Goal: Task Accomplishment & Management: Complete application form

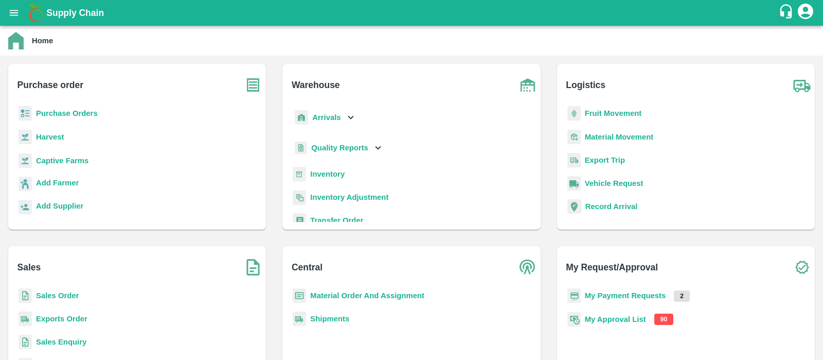
click at [620, 320] on b "My Approval List" at bounding box center [615, 319] width 61 height 8
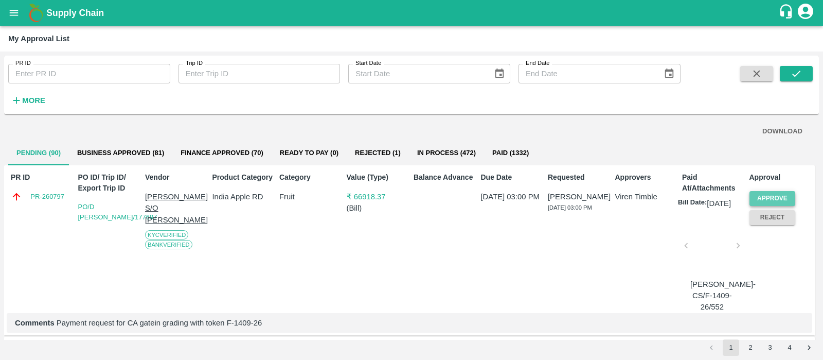
click at [770, 197] on button "Approve" at bounding box center [773, 198] width 46 height 15
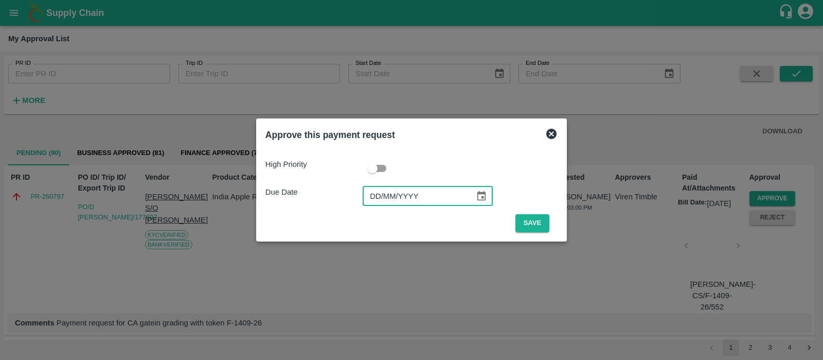
click at [377, 198] on input "DD/MM/YYYY" at bounding box center [415, 196] width 105 height 20
type input "[DATE]"
click at [531, 225] on button "Save" at bounding box center [533, 223] width 34 height 18
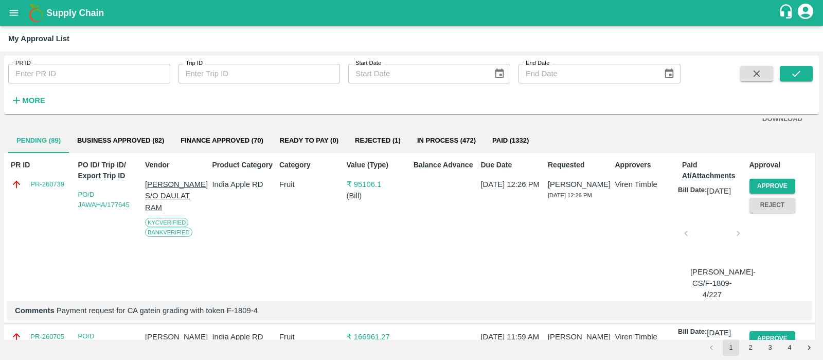
scroll to position [12, 0]
click at [771, 186] on button "Approve" at bounding box center [773, 186] width 46 height 15
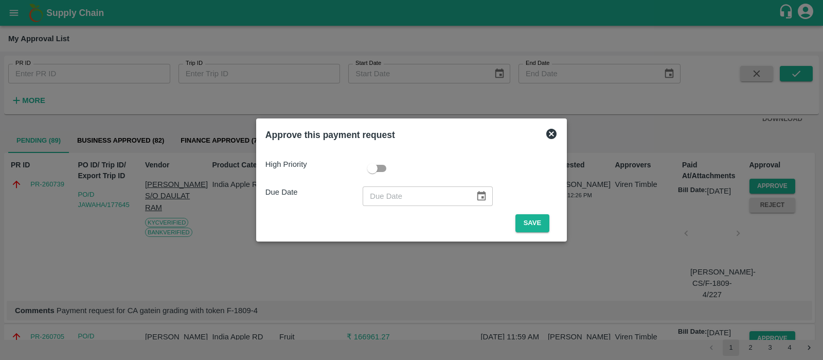
type input "DD/MM/YYYY"
click at [372, 197] on input "DD/MM/YYYY" at bounding box center [415, 196] width 105 height 20
click at [547, 132] on icon at bounding box center [551, 134] width 10 height 10
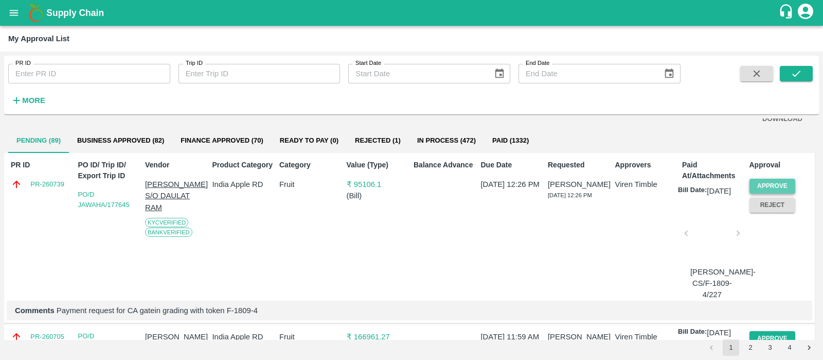
click at [767, 183] on button "Approve" at bounding box center [773, 186] width 46 height 15
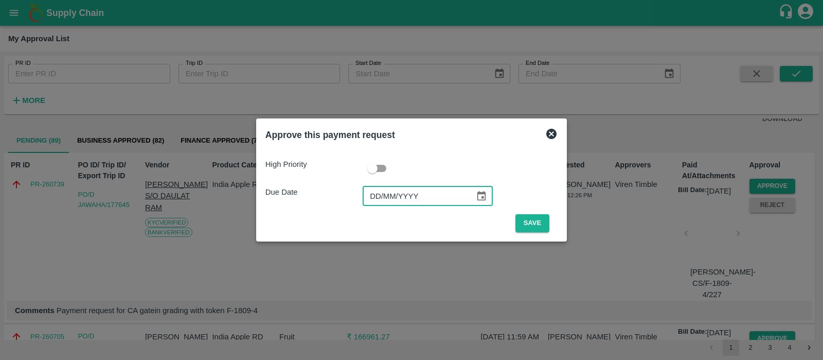
click at [372, 191] on input "DD/MM/YYYY" at bounding box center [415, 196] width 105 height 20
type input "[DATE]"
click at [538, 222] on button "Save" at bounding box center [533, 223] width 34 height 18
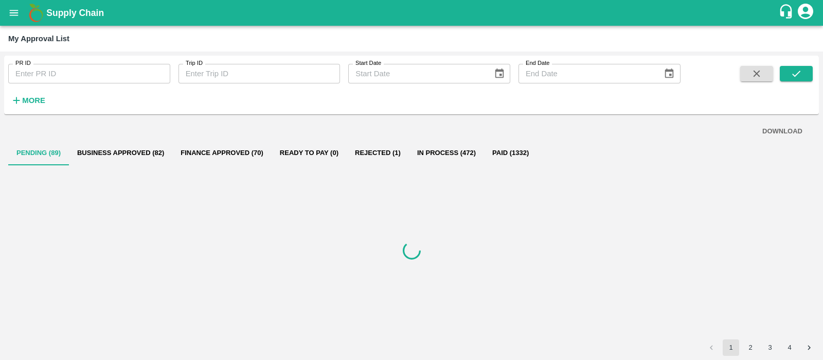
scroll to position [0, 0]
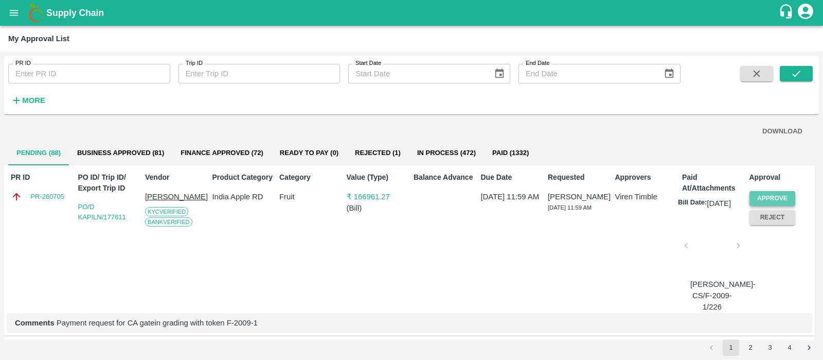
click at [768, 193] on button "Approve" at bounding box center [773, 198] width 46 height 15
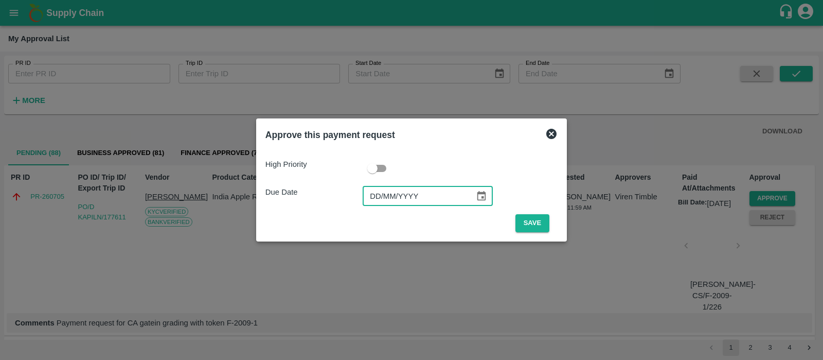
click at [367, 199] on input "DD/MM/YYYY" at bounding box center [415, 196] width 105 height 20
type input "[DATE]"
click at [538, 222] on button "Save" at bounding box center [533, 223] width 34 height 18
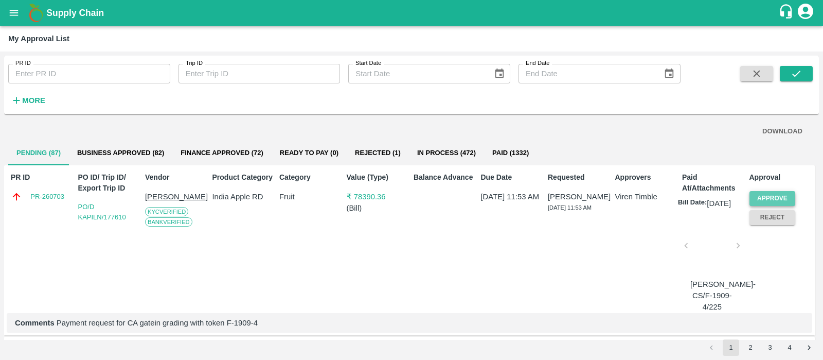
click at [774, 191] on button "Approve" at bounding box center [773, 198] width 46 height 15
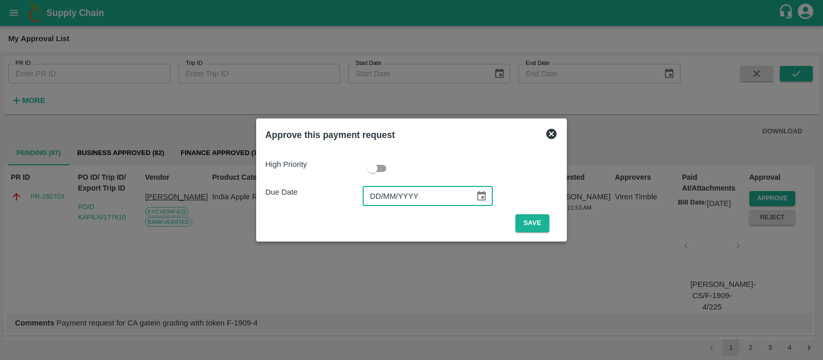
click at [381, 198] on input "DD/MM/YYYY" at bounding box center [415, 196] width 105 height 20
type input "[DATE]"
click at [542, 220] on button "Save" at bounding box center [533, 223] width 34 height 18
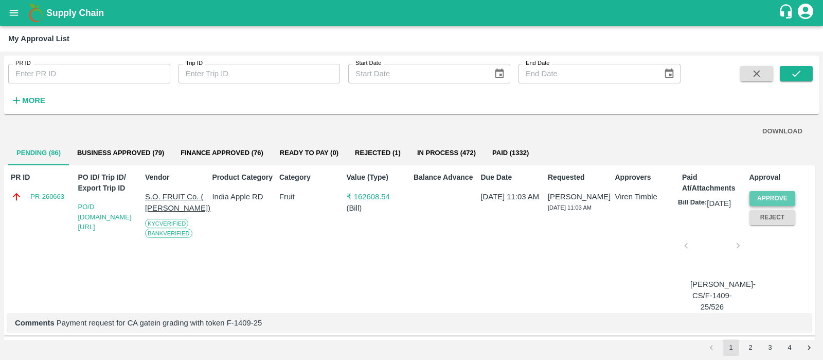
click at [762, 196] on button "Approve" at bounding box center [773, 198] width 46 height 15
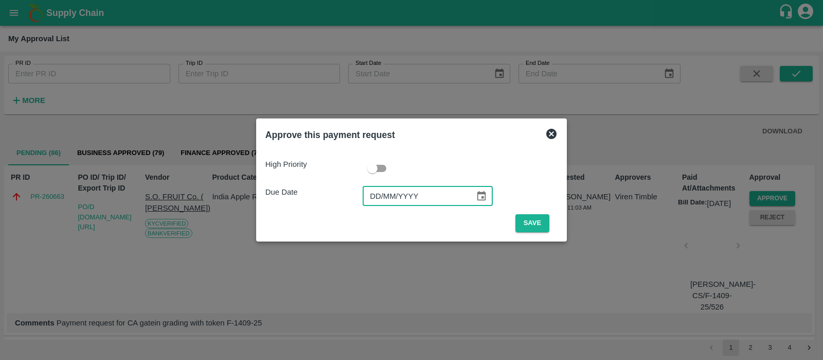
click at [381, 196] on input "DD/MM/YYYY" at bounding box center [415, 196] width 105 height 20
type input "[DATE]"
click at [530, 223] on button "Save" at bounding box center [533, 223] width 34 height 18
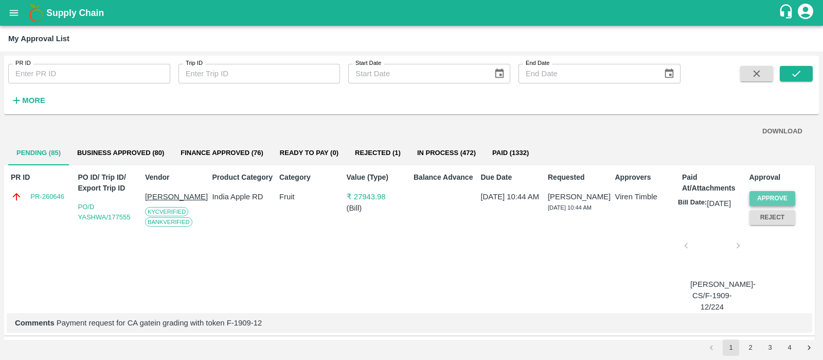
click at [766, 200] on button "Approve" at bounding box center [773, 198] width 46 height 15
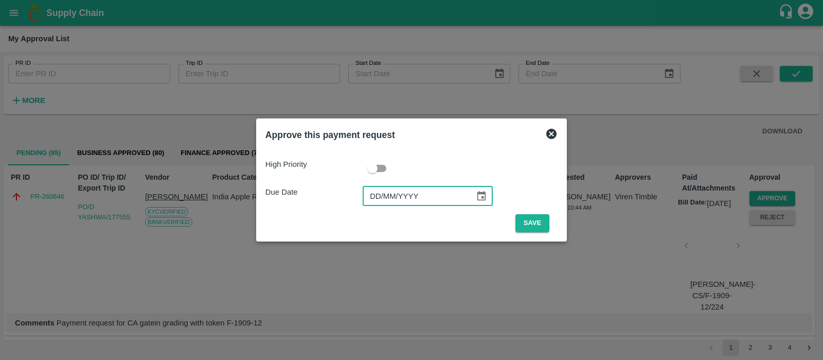
click at [383, 189] on input "DD/MM/YYYY" at bounding box center [415, 196] width 105 height 20
type input "[DATE]"
click at [543, 225] on button "Save" at bounding box center [533, 223] width 34 height 18
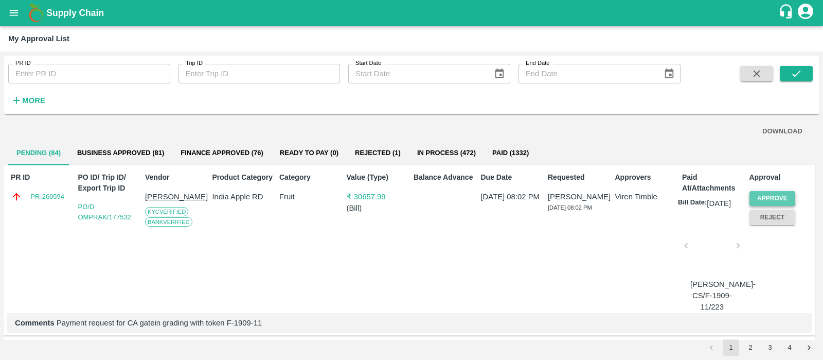
click at [782, 192] on button "Approve" at bounding box center [773, 198] width 46 height 15
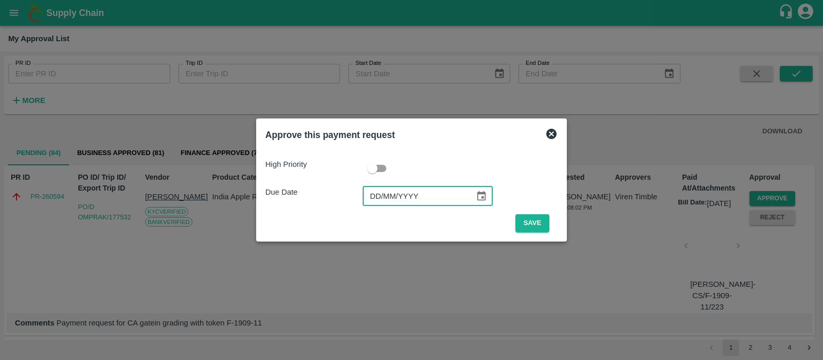
click at [379, 194] on input "DD/MM/YYYY" at bounding box center [415, 196] width 105 height 20
type input "[DATE]"
click at [530, 219] on button "Save" at bounding box center [533, 223] width 34 height 18
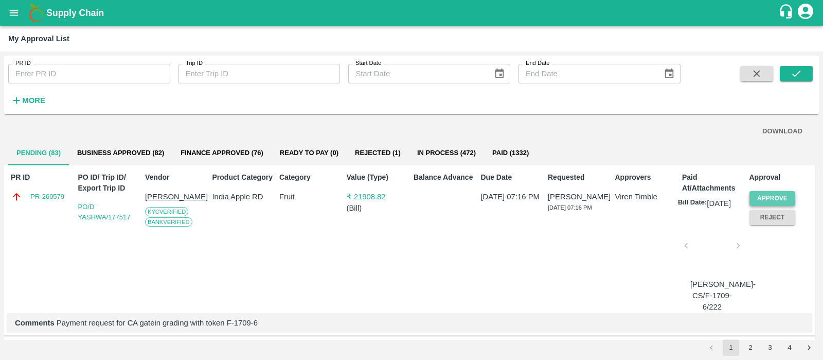
click at [761, 198] on button "Approve" at bounding box center [773, 198] width 46 height 15
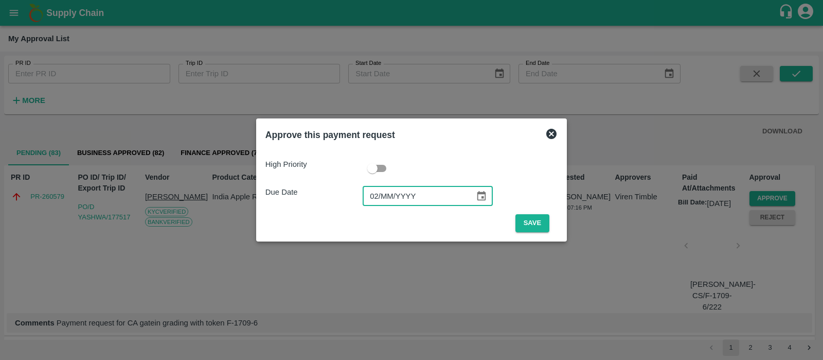
click at [374, 192] on input "02/MM/YYYY" at bounding box center [415, 196] width 105 height 20
type input "[DATE]"
click at [529, 224] on button "Save" at bounding box center [533, 223] width 34 height 18
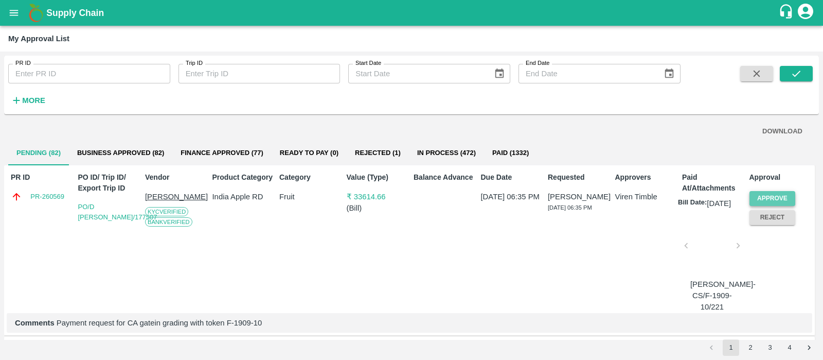
click at [767, 197] on button "Approve" at bounding box center [773, 198] width 46 height 15
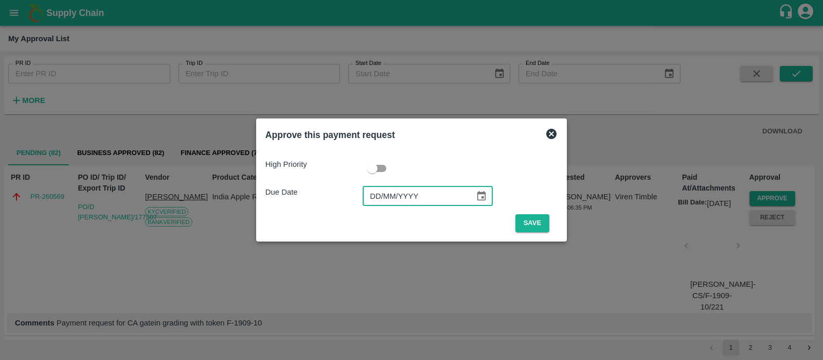
click at [380, 196] on input "DD/MM/YYYY" at bounding box center [415, 196] width 105 height 20
type input "[DATE]"
click at [526, 217] on button "Save" at bounding box center [533, 223] width 34 height 18
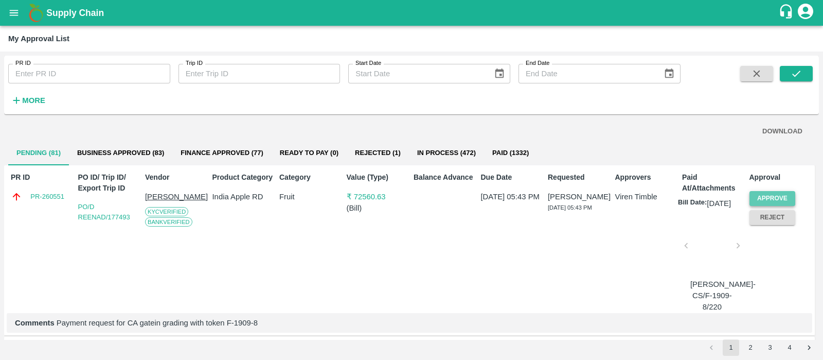
click at [769, 199] on button "Approve" at bounding box center [773, 198] width 46 height 15
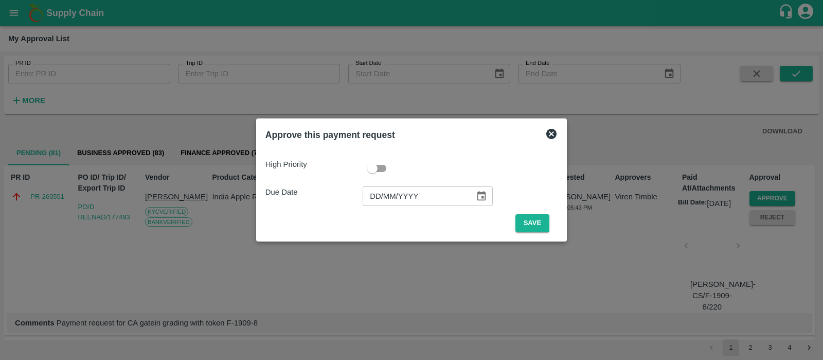
click at [373, 195] on input "DD/MM/YYYY" at bounding box center [415, 196] width 105 height 20
type input "[DATE]"
click at [532, 224] on button "Save" at bounding box center [533, 223] width 34 height 18
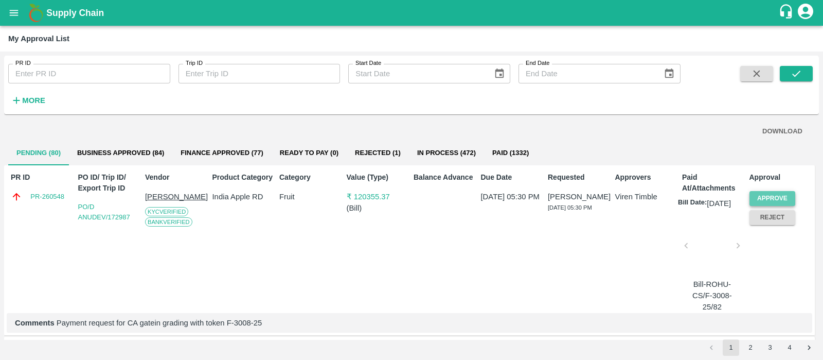
click at [784, 192] on button "Approve" at bounding box center [773, 198] width 46 height 15
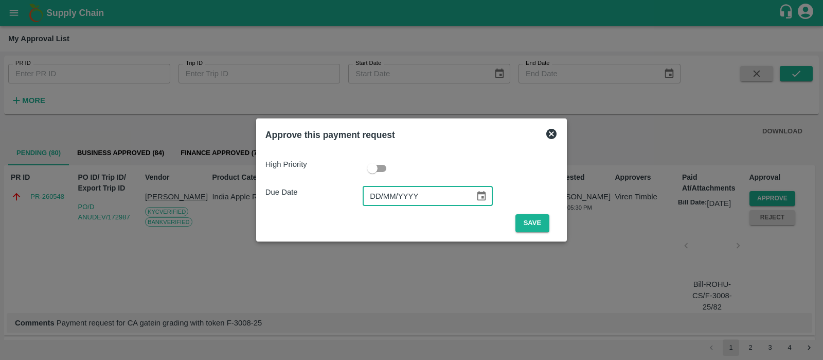
click at [380, 198] on input "DD/MM/YYYY" at bounding box center [415, 196] width 105 height 20
type input "[DATE]"
click at [530, 222] on button "Save" at bounding box center [533, 223] width 34 height 18
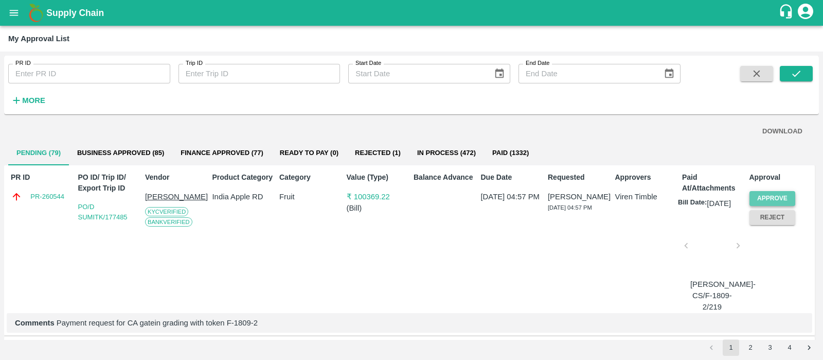
click at [768, 197] on button "Approve" at bounding box center [773, 198] width 46 height 15
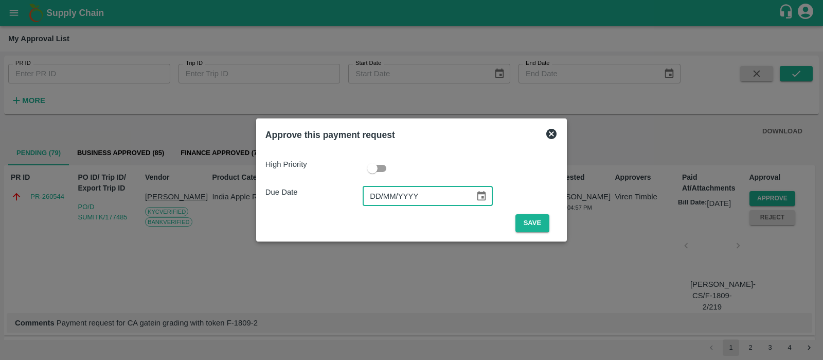
click at [377, 194] on input "DD/MM/YYYY" at bounding box center [415, 196] width 105 height 20
type input "[DATE]"
click at [531, 223] on button "Save" at bounding box center [533, 223] width 34 height 18
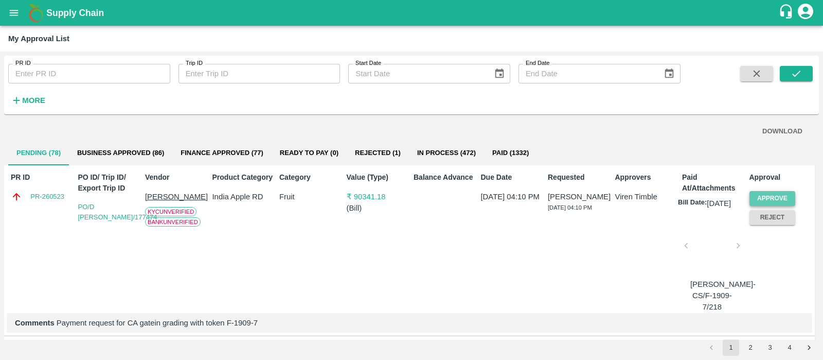
click at [771, 196] on button "Approve" at bounding box center [773, 198] width 46 height 15
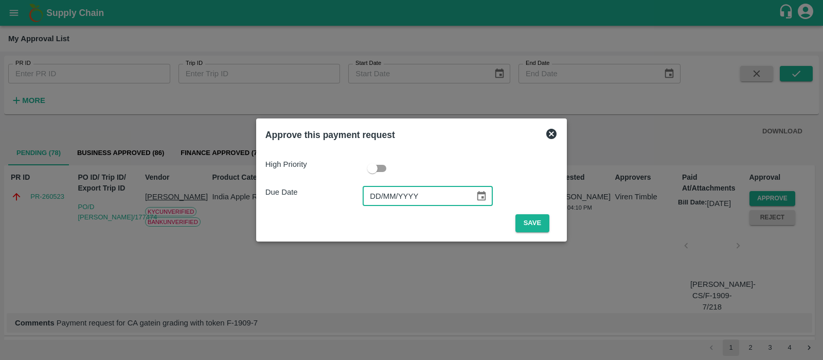
click at [376, 194] on input "DD/MM/YYYY" at bounding box center [415, 196] width 105 height 20
type input "[DATE]"
click at [530, 222] on button "Save" at bounding box center [533, 223] width 34 height 18
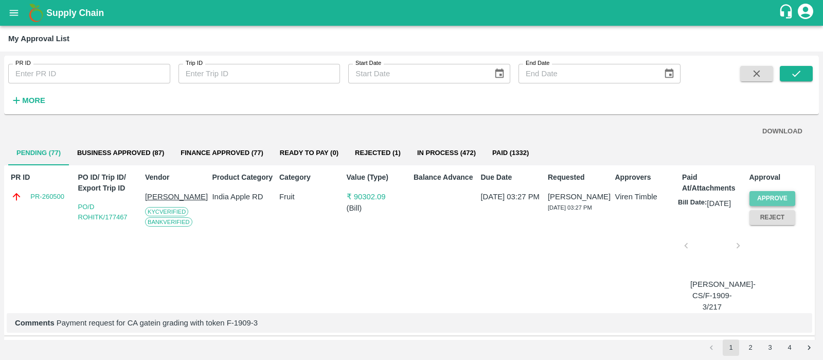
click at [777, 193] on button "Approve" at bounding box center [773, 198] width 46 height 15
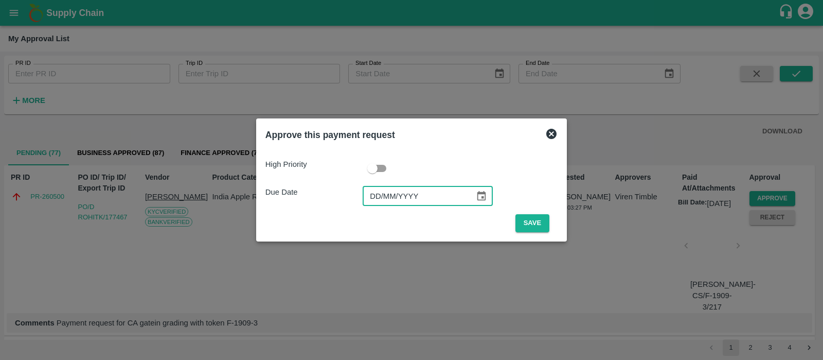
click at [379, 192] on input "DD/MM/YYYY" at bounding box center [415, 196] width 105 height 20
type input "[DATE]"
click at [532, 226] on button "Save" at bounding box center [533, 223] width 34 height 18
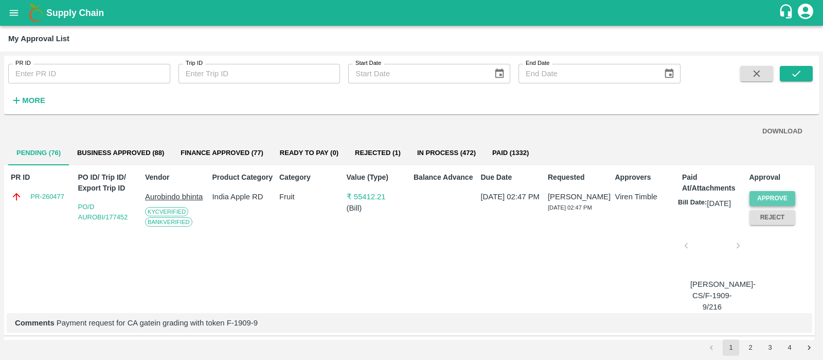
click at [767, 199] on button "Approve" at bounding box center [773, 198] width 46 height 15
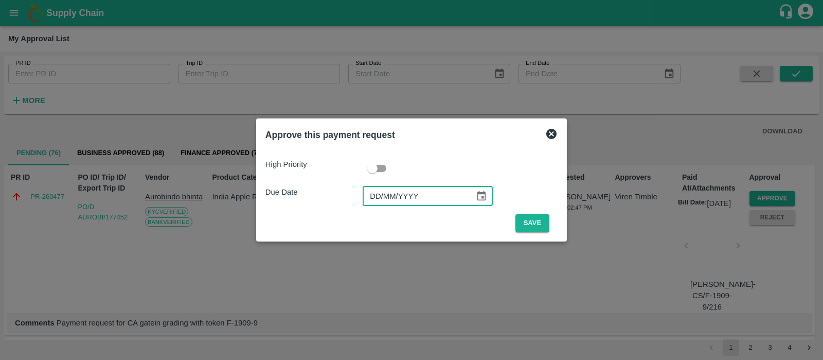
click at [379, 191] on input "DD/MM/YYYY" at bounding box center [415, 196] width 105 height 20
type input "[DATE]"
click at [525, 218] on button "Save" at bounding box center [533, 223] width 34 height 18
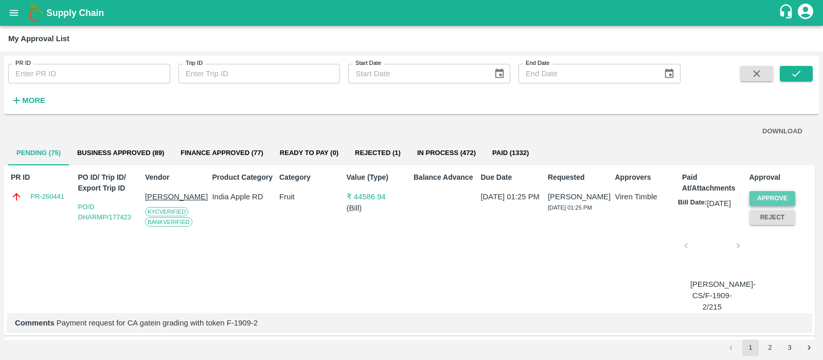
click at [762, 193] on button "Approve" at bounding box center [773, 198] width 46 height 15
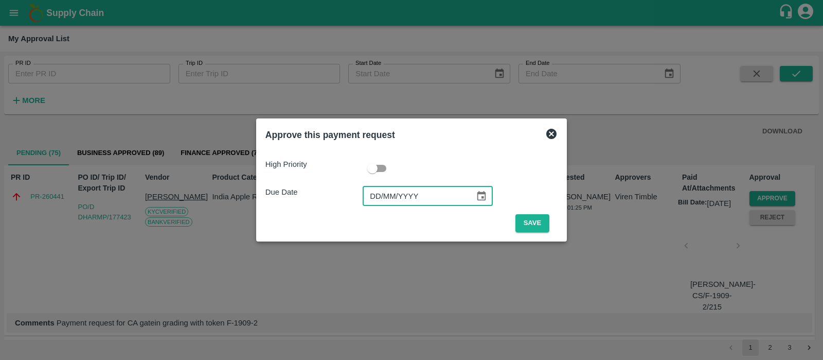
click at [379, 191] on input "DD/MM/YYYY" at bounding box center [415, 196] width 105 height 20
type input "[DATE]"
click at [538, 222] on button "Save" at bounding box center [533, 223] width 34 height 18
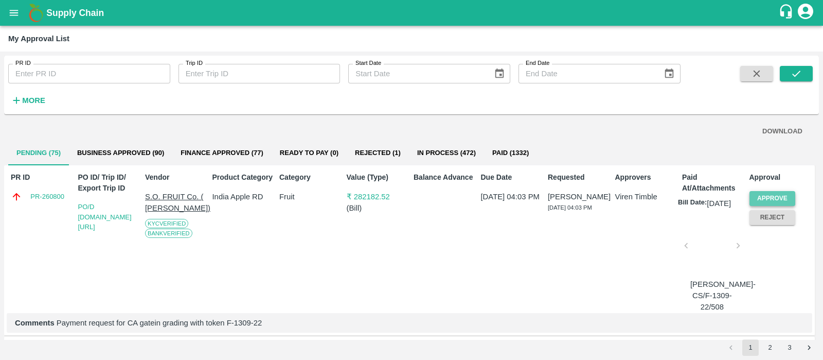
click at [766, 196] on button "Approve" at bounding box center [773, 198] width 46 height 15
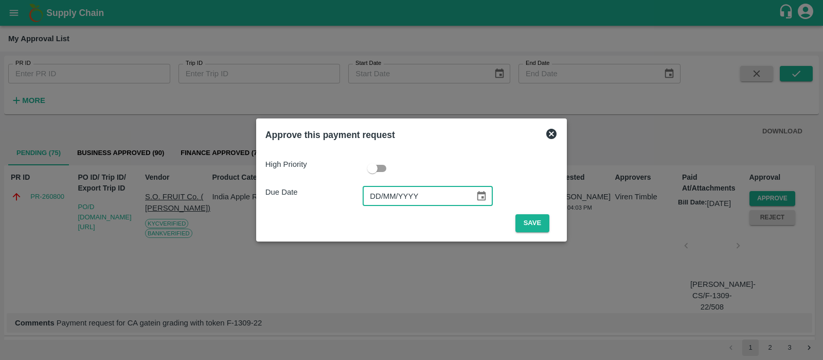
click at [367, 197] on input "DD/MM/YYYY" at bounding box center [415, 196] width 105 height 20
type input "[DATE]"
click at [525, 218] on button "Save" at bounding box center [533, 223] width 34 height 18
click at [549, 134] on icon at bounding box center [551, 134] width 12 height 12
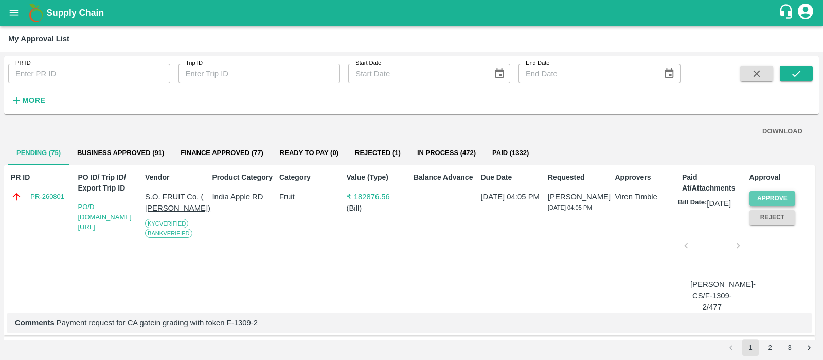
click at [764, 194] on button "Approve" at bounding box center [773, 198] width 46 height 15
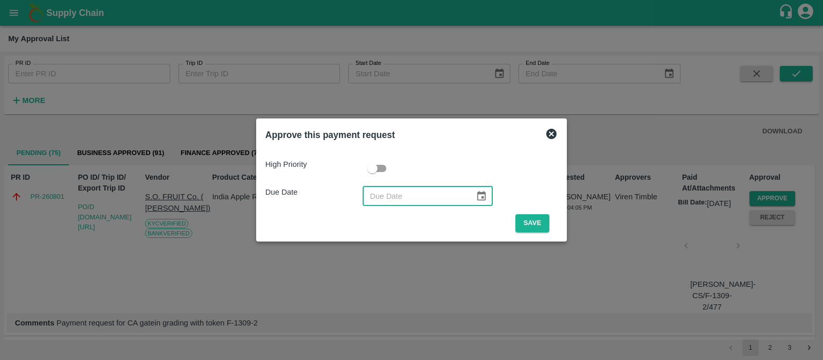
type input "DD/MM/YYYY"
click at [378, 195] on input "DD/MM/YYYY" at bounding box center [415, 196] width 105 height 20
click at [379, 168] on input "checkbox" at bounding box center [372, 168] width 59 height 20
checkbox input "true"
click at [379, 200] on input "DD/MM/YYYY" at bounding box center [415, 196] width 105 height 20
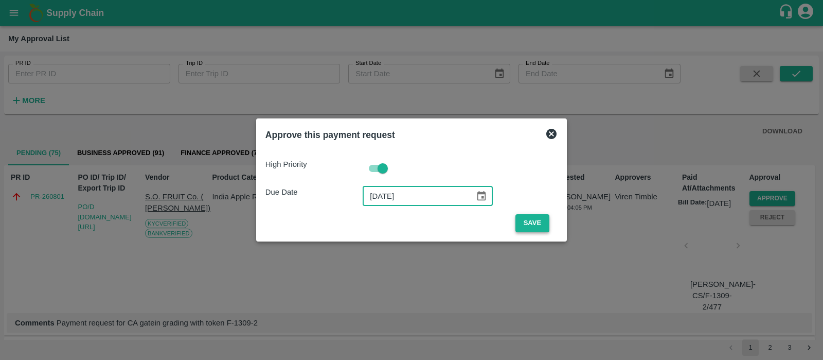
type input "[DATE]"
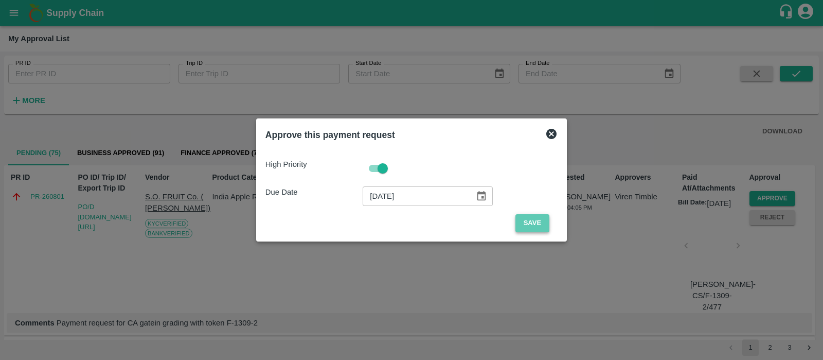
click at [535, 220] on button "Save" at bounding box center [533, 223] width 34 height 18
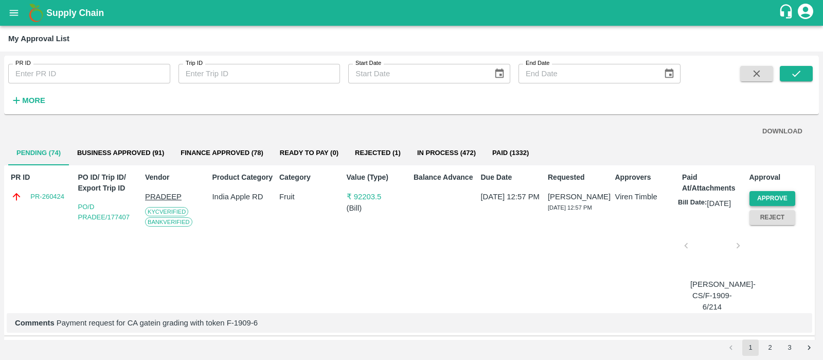
click at [774, 199] on button "Approve" at bounding box center [773, 198] width 46 height 15
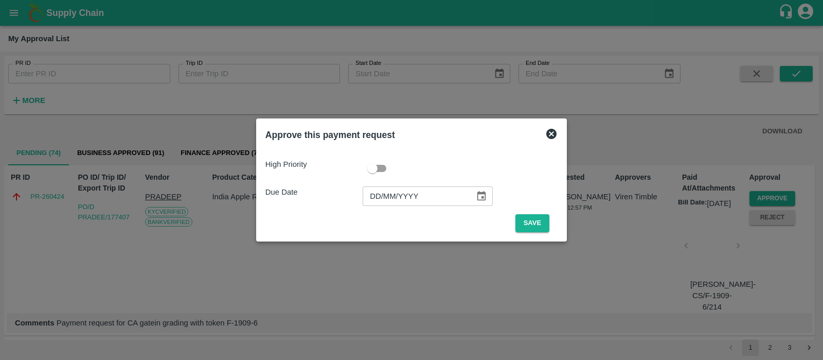
click at [378, 194] on input "DD/MM/YYYY" at bounding box center [415, 196] width 105 height 20
type input "[DATE]"
click at [535, 224] on button "Save" at bounding box center [533, 223] width 34 height 18
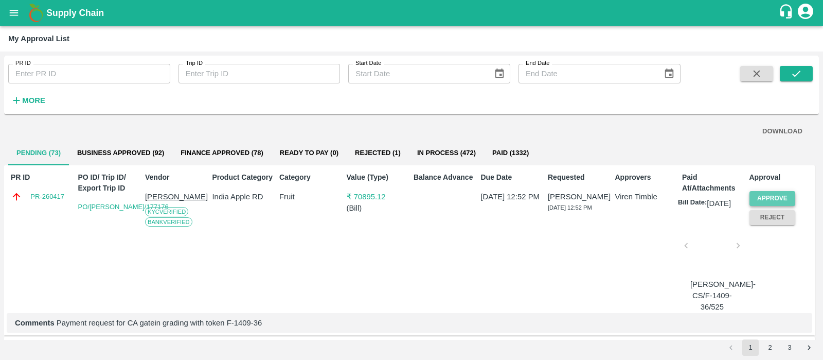
click at [766, 192] on button "Approve" at bounding box center [773, 198] width 46 height 15
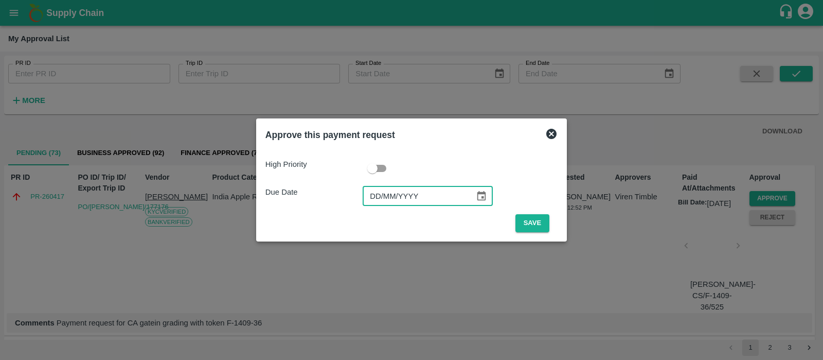
click at [378, 198] on input "DD/MM/YYYY" at bounding box center [415, 196] width 105 height 20
type input "DD/MM/2025"
click at [378, 198] on input "DD/MM/2025" at bounding box center [415, 196] width 105 height 20
type input "[DATE]"
click at [533, 220] on button "Save" at bounding box center [533, 223] width 34 height 18
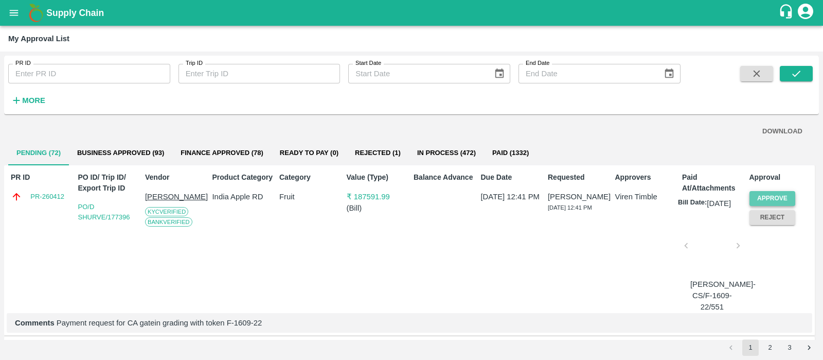
click at [765, 197] on button "Approve" at bounding box center [773, 198] width 46 height 15
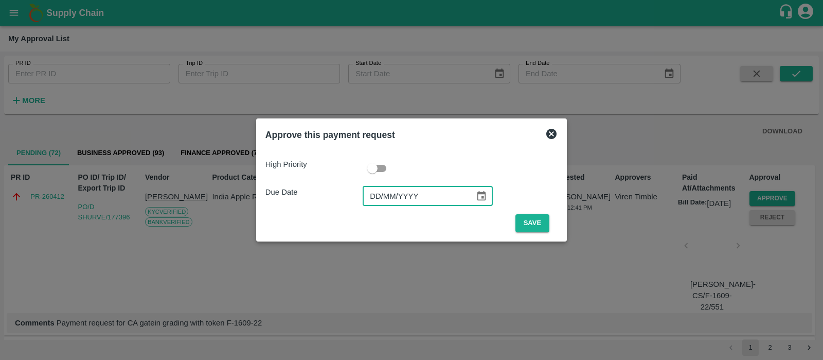
click at [382, 194] on input "DD/MM/YYYY" at bounding box center [415, 196] width 105 height 20
type input "[DATE]"
click at [532, 218] on button "Save" at bounding box center [533, 223] width 34 height 18
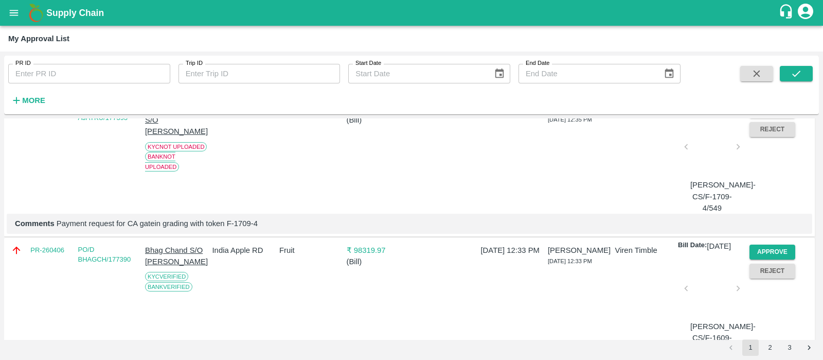
scroll to position [245, 0]
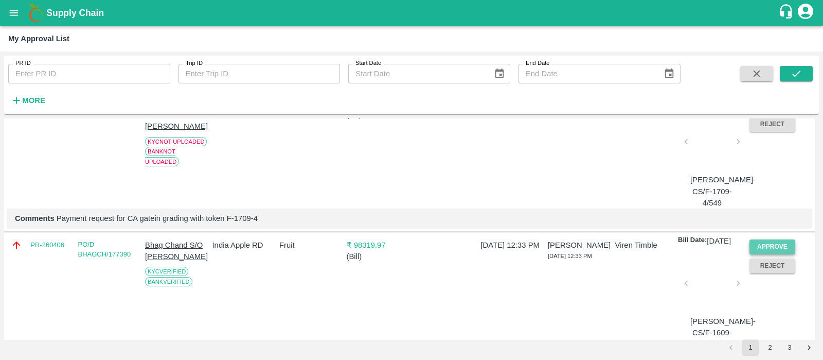
click at [772, 254] on button "Approve" at bounding box center [773, 246] width 46 height 15
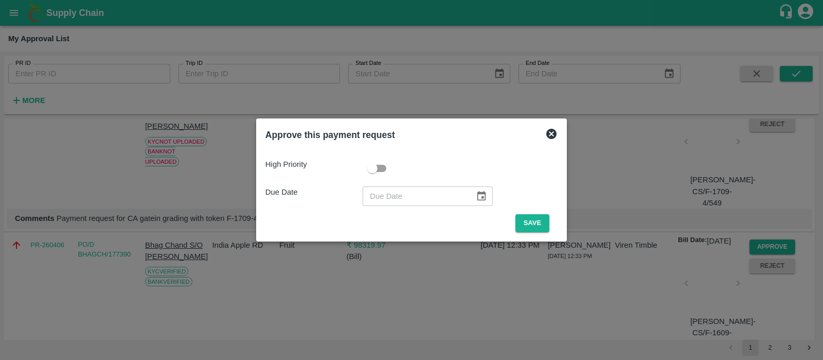
drag, startPoint x: 368, startPoint y: 193, endPoint x: 375, endPoint y: 195, distance: 7.5
click at [375, 195] on div "Due Date ​" at bounding box center [411, 196] width 292 height 20
click at [375, 195] on input "DD/MM/YYYY" at bounding box center [415, 196] width 105 height 20
type input "[DATE]"
click at [526, 218] on button "Save" at bounding box center [533, 223] width 34 height 18
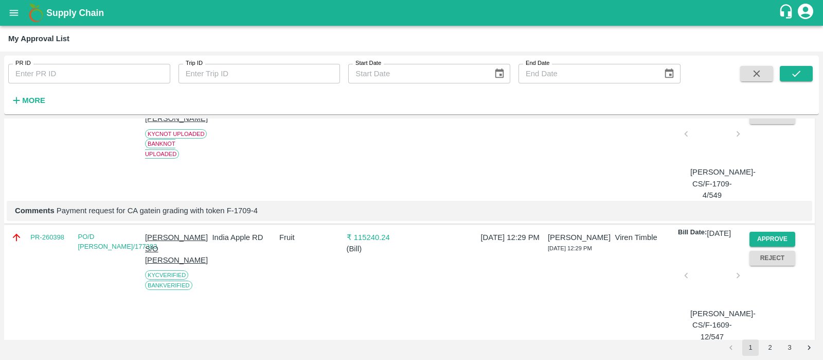
scroll to position [254, 0]
click at [765, 245] on button "Approve" at bounding box center [773, 237] width 46 height 15
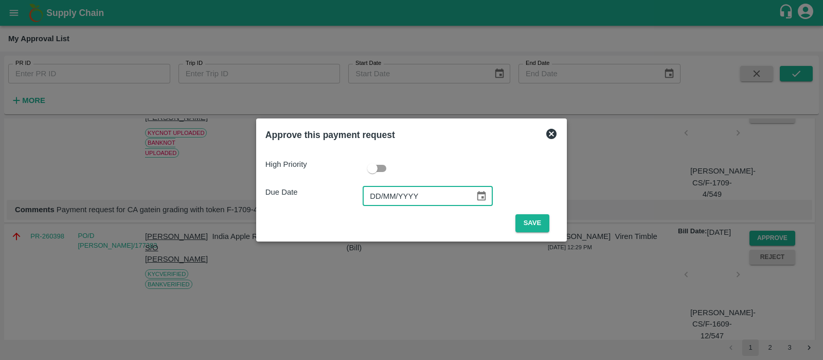
click at [375, 190] on input "DD/MM/YYYY" at bounding box center [415, 196] width 105 height 20
type input "[DATE]"
click at [540, 227] on button "Save" at bounding box center [533, 223] width 34 height 18
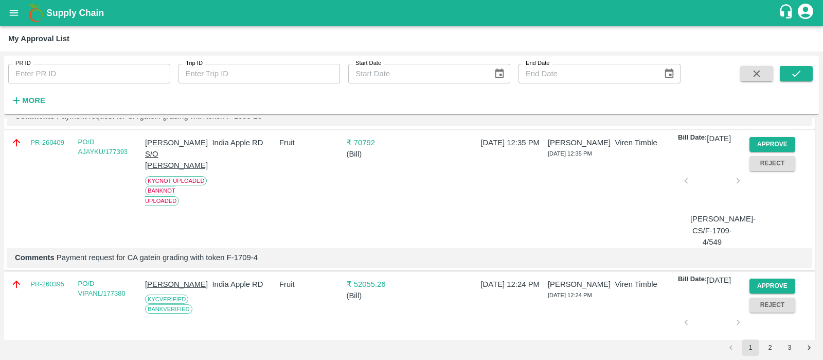
scroll to position [295, 0]
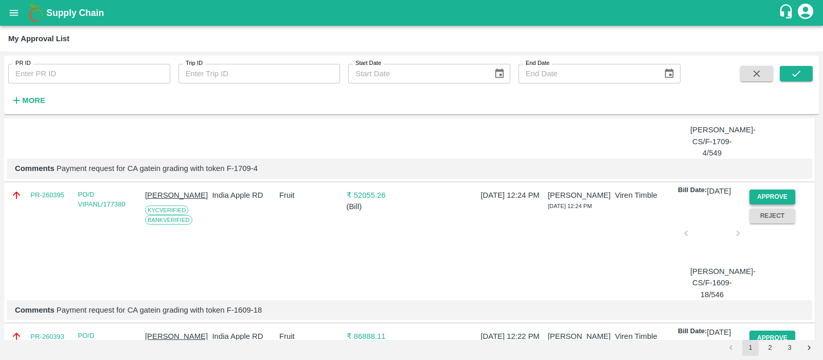
click at [785, 204] on button "Approve" at bounding box center [773, 196] width 46 height 15
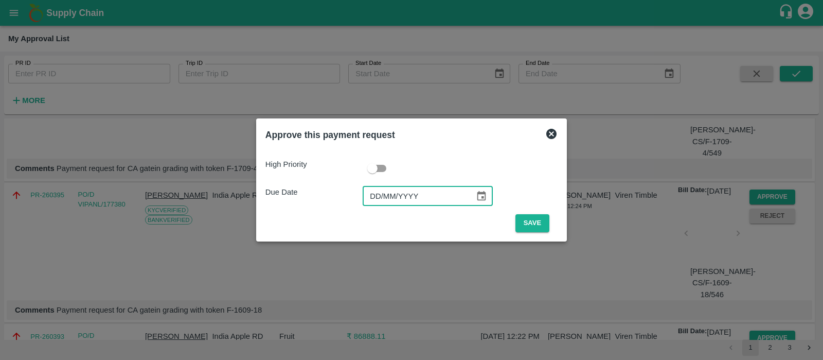
click at [382, 192] on input "DD/MM/YYYY" at bounding box center [415, 196] width 105 height 20
type input "[DATE]"
click at [528, 224] on button "Save" at bounding box center [533, 223] width 34 height 18
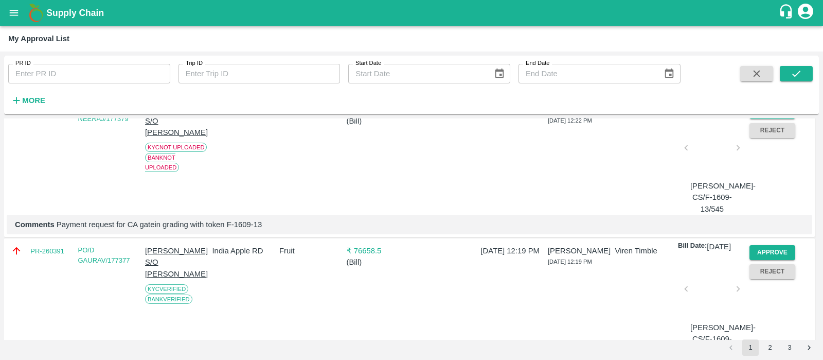
scroll to position [389, 0]
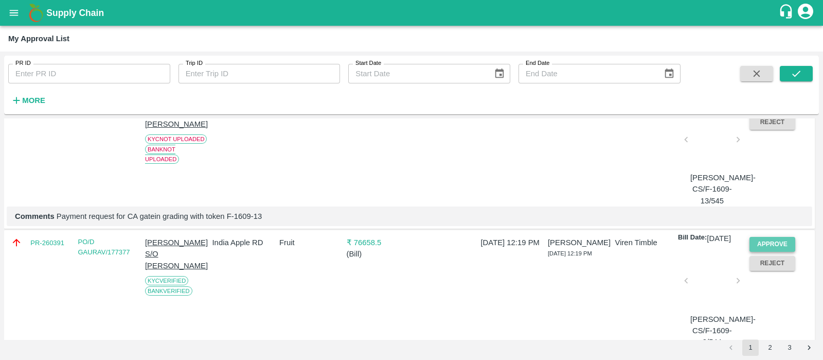
click at [772, 252] on button "Approve" at bounding box center [773, 244] width 46 height 15
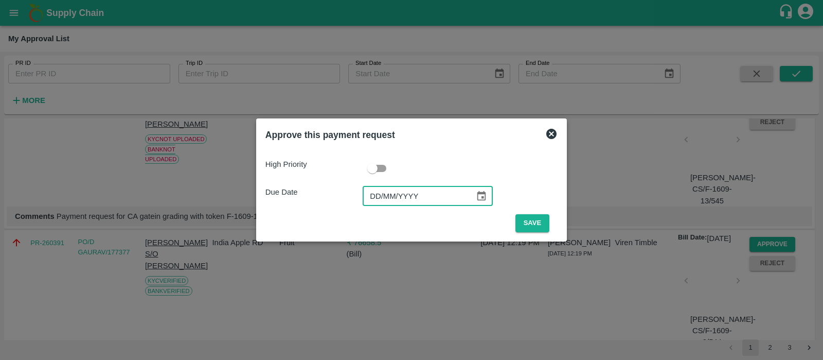
click at [373, 195] on input "DD/MM/YYYY" at bounding box center [415, 196] width 105 height 20
type input "[DATE]"
click at [532, 230] on button "Save" at bounding box center [533, 223] width 34 height 18
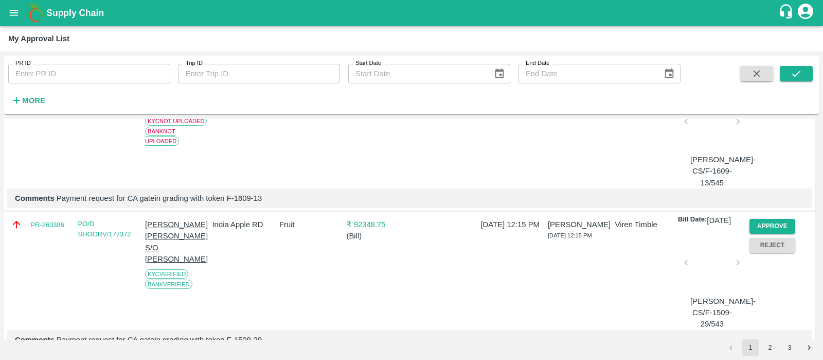
scroll to position [418, 0]
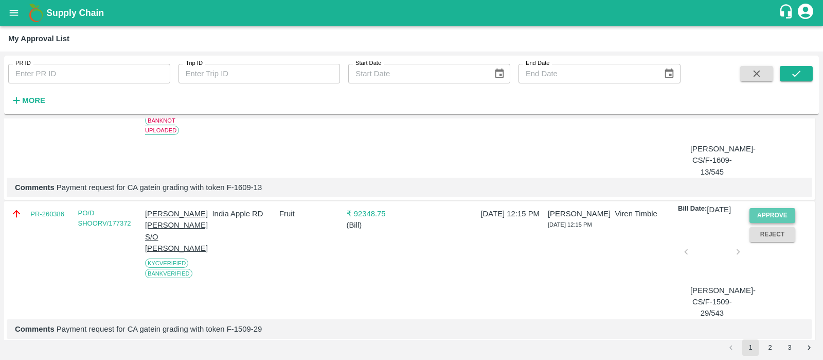
click at [780, 223] on button "Approve" at bounding box center [773, 215] width 46 height 15
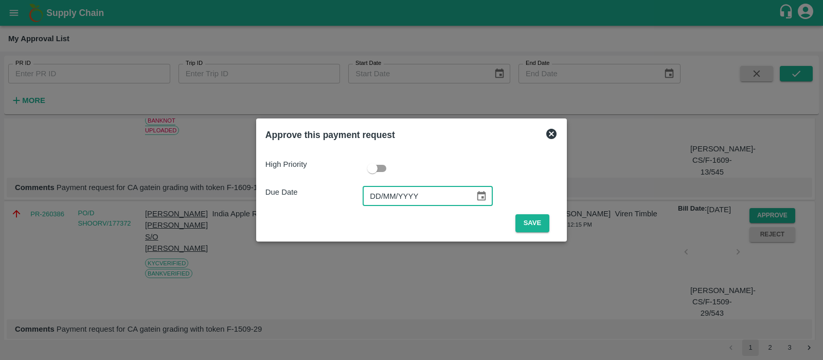
click at [371, 197] on input "DD/MM/YYYY" at bounding box center [415, 196] width 105 height 20
type input "23/09/0025"
click at [526, 220] on button "Save" at bounding box center [533, 223] width 34 height 18
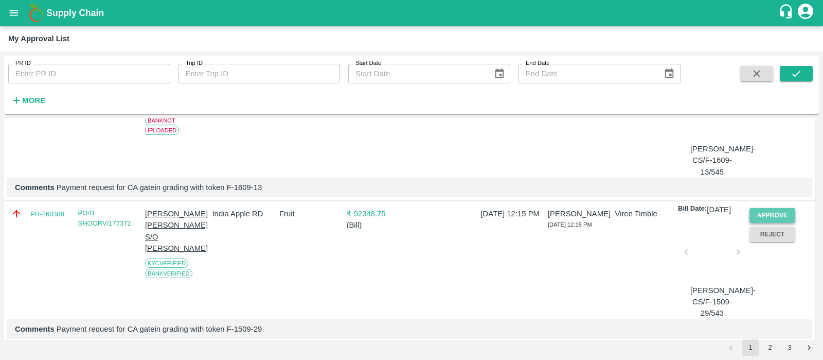
click at [784, 223] on button "Approve" at bounding box center [773, 215] width 46 height 15
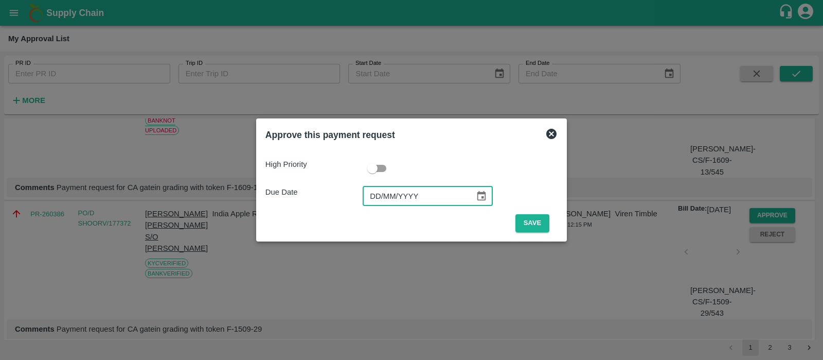
click at [376, 200] on input "DD/MM/YYYY" at bounding box center [415, 196] width 105 height 20
type input "[DATE]"
click at [534, 225] on button "Save" at bounding box center [533, 223] width 34 height 18
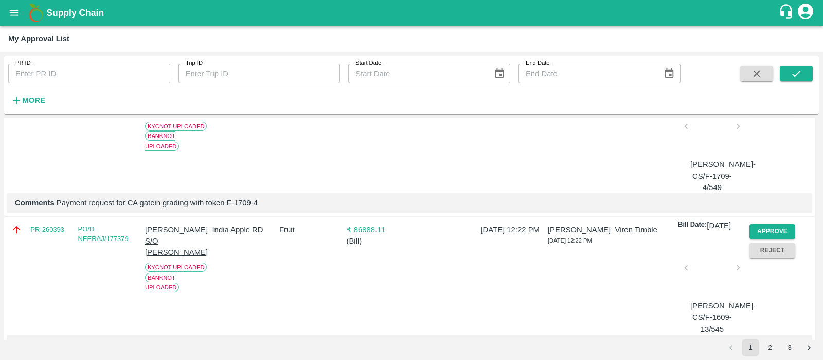
scroll to position [424, 0]
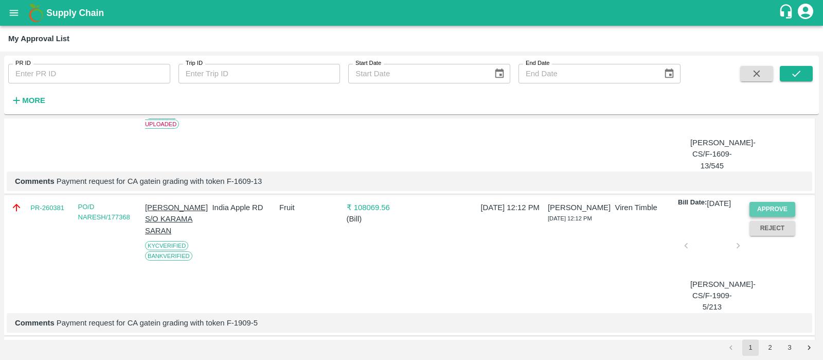
click at [782, 217] on button "Approve" at bounding box center [773, 209] width 46 height 15
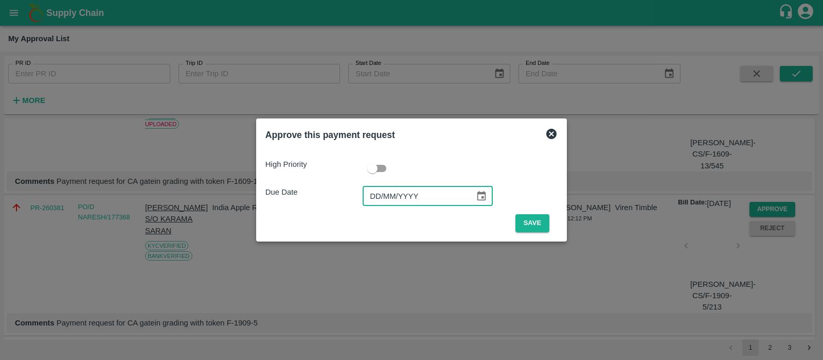
click at [368, 197] on input "DD/MM/YYYY" at bounding box center [415, 196] width 105 height 20
type input "[DATE]"
click at [531, 225] on button "Save" at bounding box center [533, 223] width 34 height 18
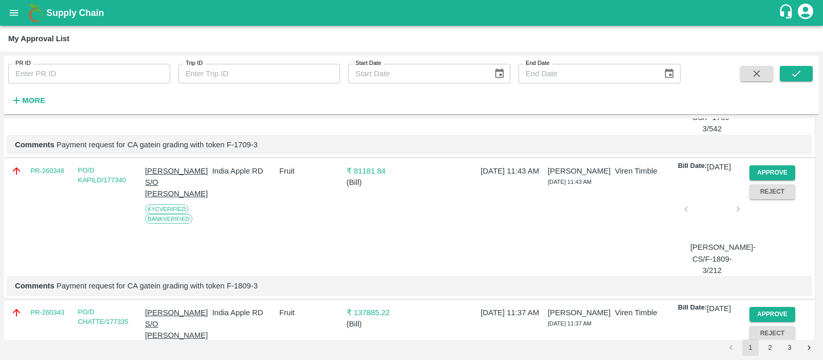
scroll to position [603, 0]
click at [757, 179] on button "Approve" at bounding box center [773, 171] width 46 height 15
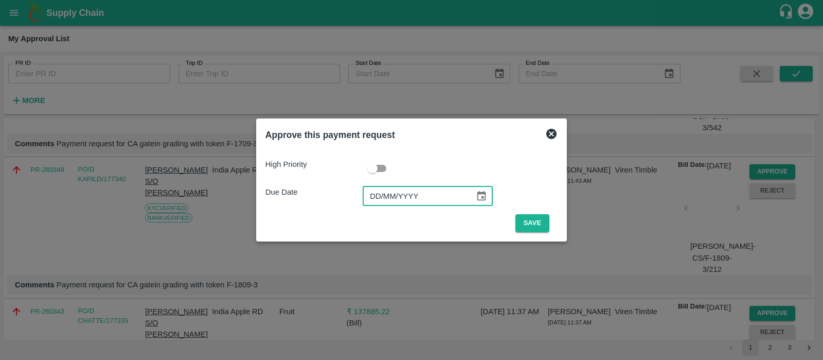
click at [370, 193] on input "DD/MM/YYYY" at bounding box center [415, 196] width 105 height 20
type input "[DATE]"
click at [535, 227] on button "Save" at bounding box center [533, 223] width 34 height 18
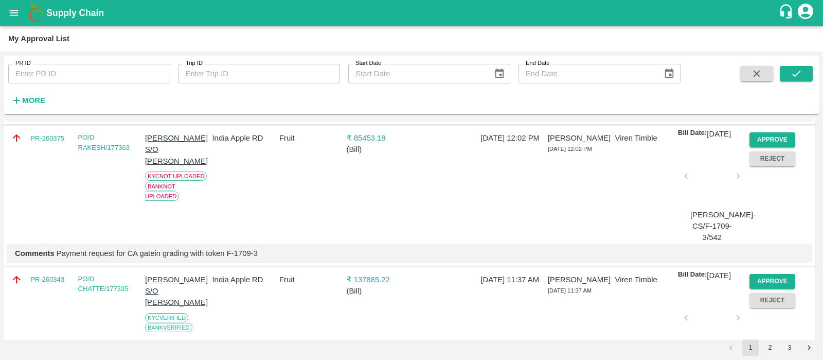
scroll to position [592, 0]
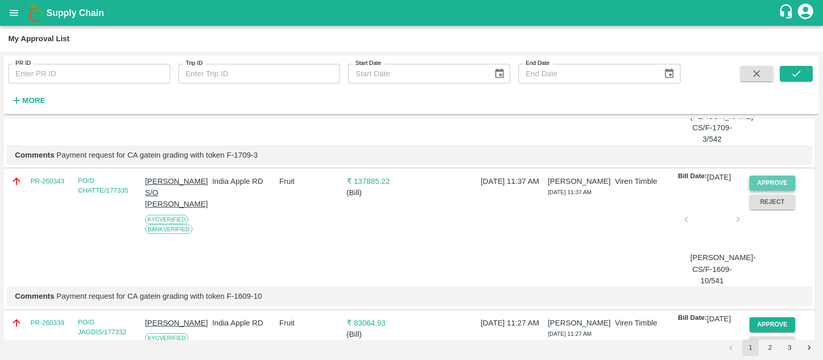
click at [768, 190] on button "Approve" at bounding box center [773, 182] width 46 height 15
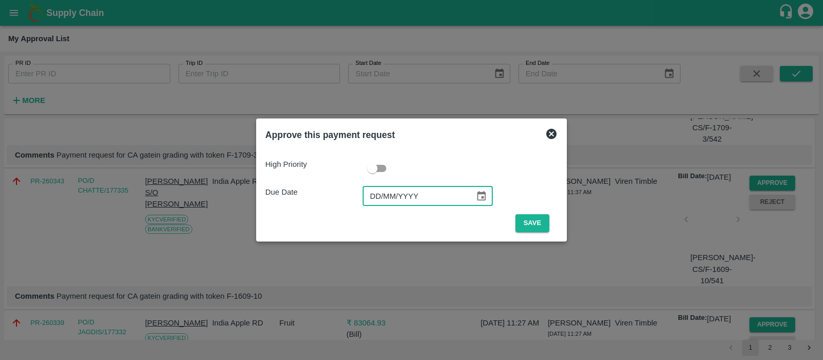
click at [368, 199] on input "DD/MM/YYYY" at bounding box center [415, 196] width 105 height 20
type input "[DATE]"
click at [542, 216] on button "Save" at bounding box center [533, 223] width 34 height 18
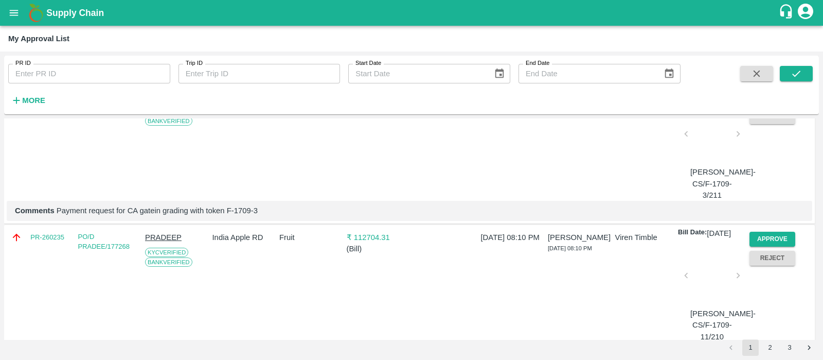
scroll to position [672, 0]
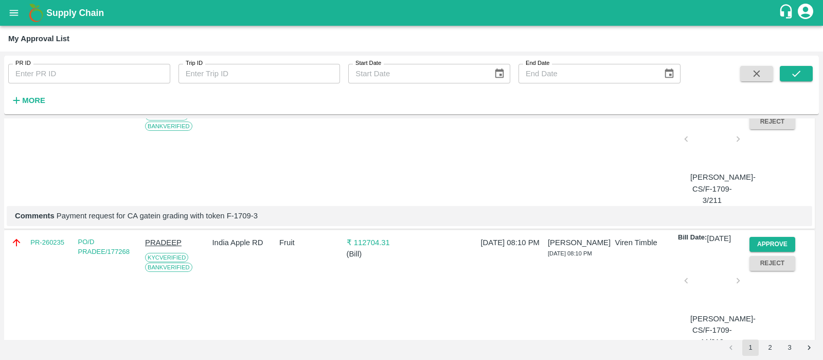
click at [776, 110] on button "Approve" at bounding box center [773, 102] width 46 height 15
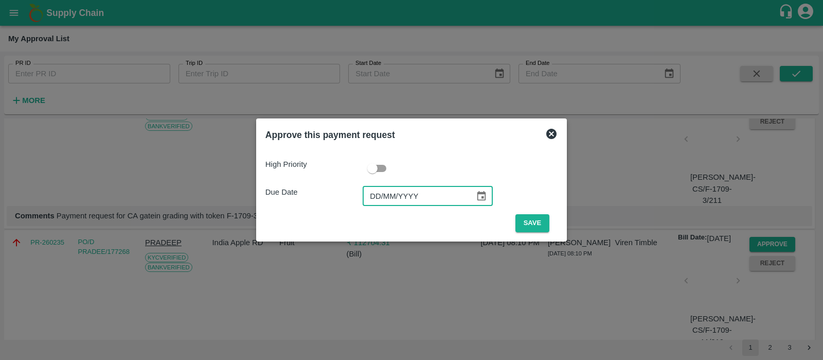
click at [380, 193] on input "DD/MM/YYYY" at bounding box center [415, 196] width 105 height 20
type input "[DATE]"
click at [540, 223] on button "Save" at bounding box center [533, 223] width 34 height 18
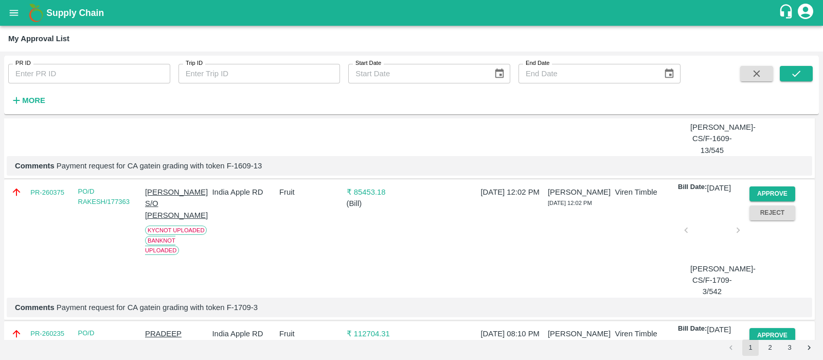
scroll to position [605, 0]
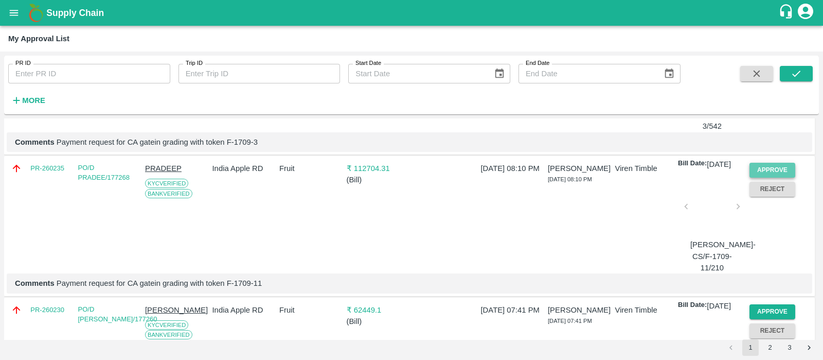
click at [763, 177] on button "Approve" at bounding box center [773, 170] width 46 height 15
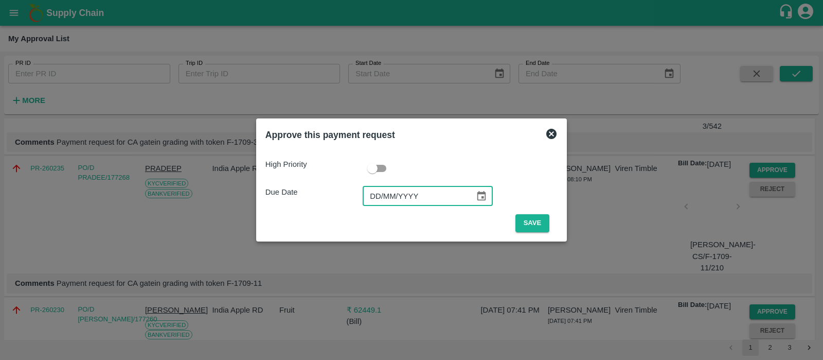
click at [385, 194] on input "DD/MM/YYYY" at bounding box center [415, 196] width 105 height 20
type input "[DATE]"
click at [525, 217] on button "Save" at bounding box center [533, 223] width 34 height 18
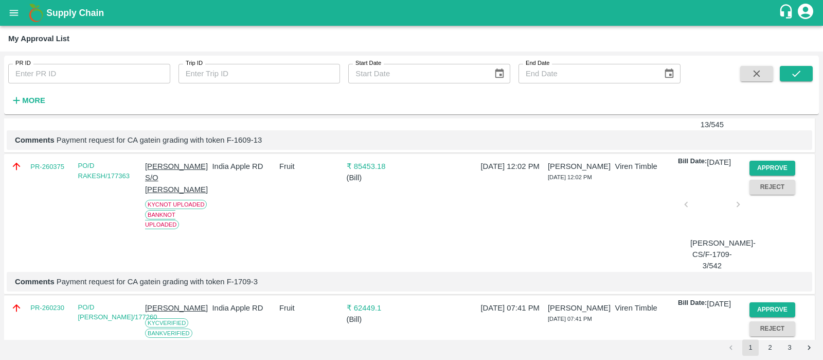
scroll to position [608, 0]
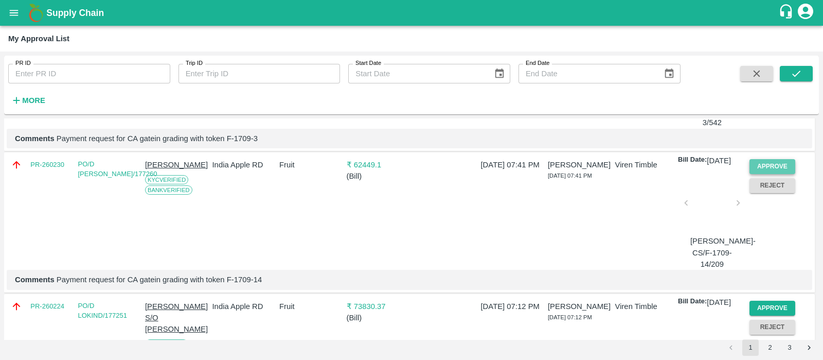
click at [765, 174] on button "Approve" at bounding box center [773, 166] width 46 height 15
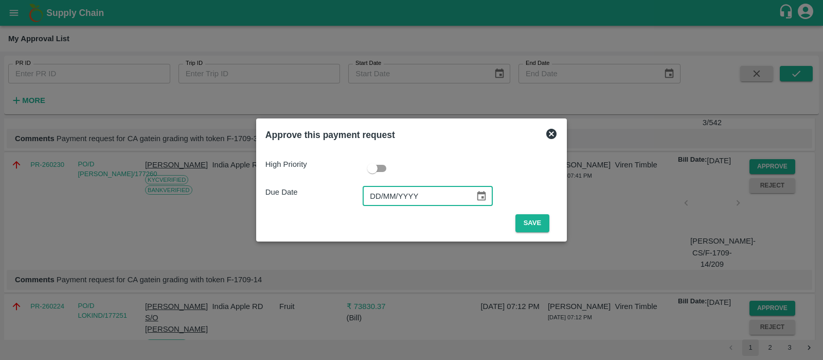
click at [375, 194] on input "DD/MM/YYYY" at bounding box center [415, 196] width 105 height 20
type input "[DATE]"
click at [524, 219] on button "Save" at bounding box center [533, 223] width 34 height 18
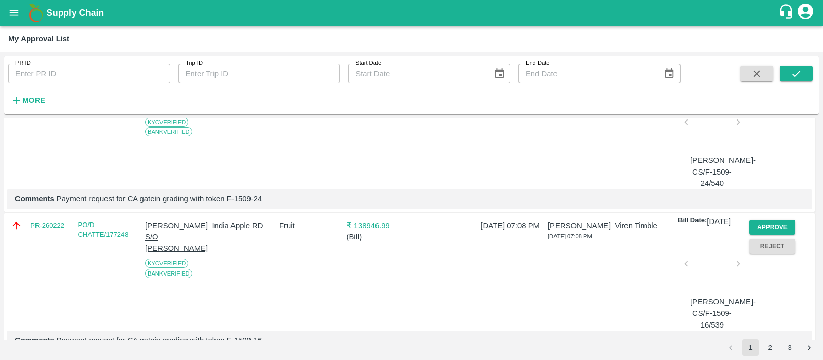
scroll to position [614, 0]
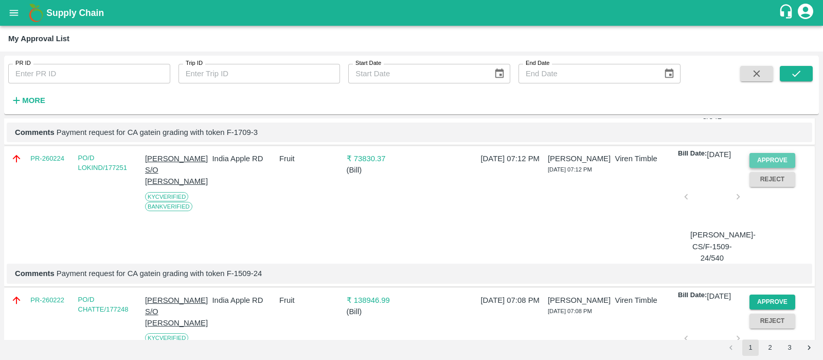
click at [769, 168] on button "Approve" at bounding box center [773, 160] width 46 height 15
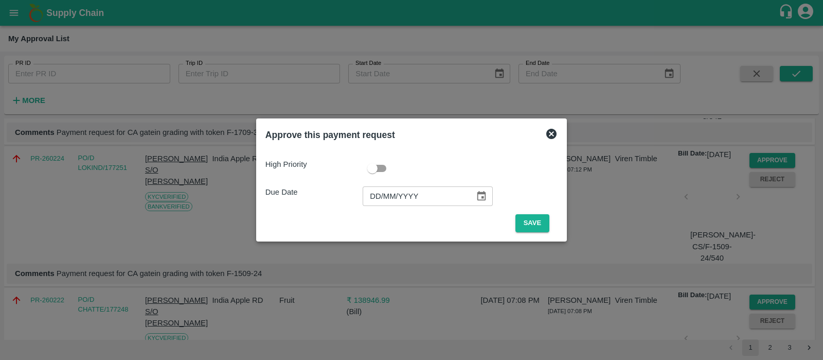
click at [383, 200] on input "DD/MM/YYYY" at bounding box center [415, 196] width 105 height 20
type input "[DATE]"
click at [538, 220] on button "Save" at bounding box center [533, 223] width 34 height 18
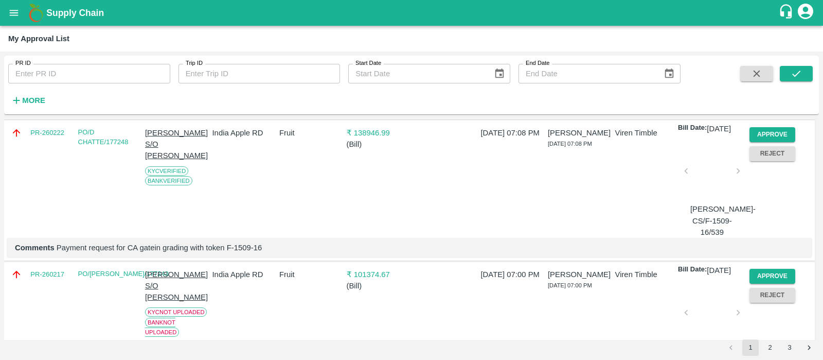
scroll to position [644, 0]
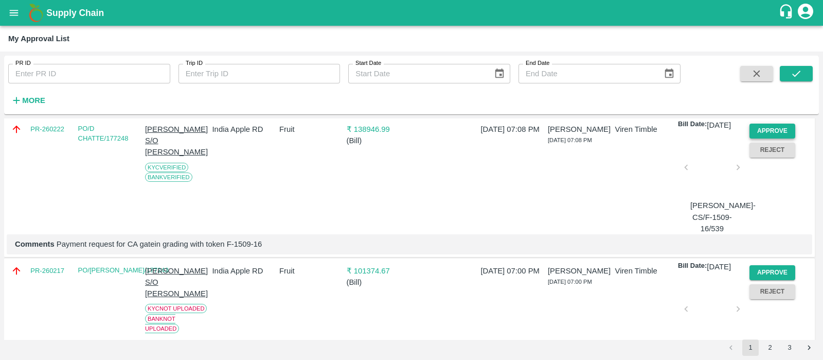
click at [767, 138] on button "Approve" at bounding box center [773, 130] width 46 height 15
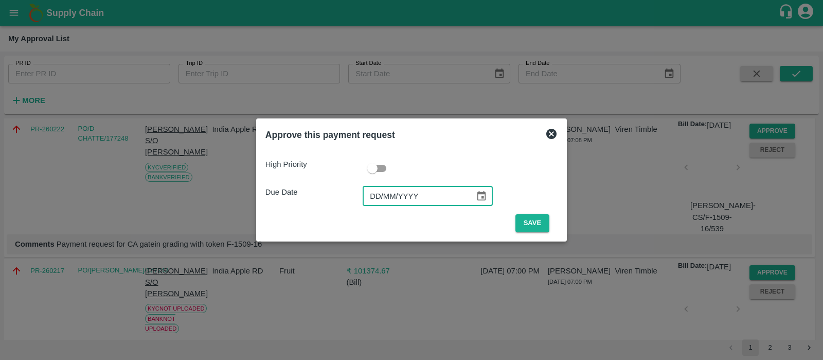
click at [371, 197] on input "DD/MM/YYYY" at bounding box center [415, 196] width 105 height 20
type input "[DATE]"
click at [535, 224] on button "Save" at bounding box center [533, 223] width 34 height 18
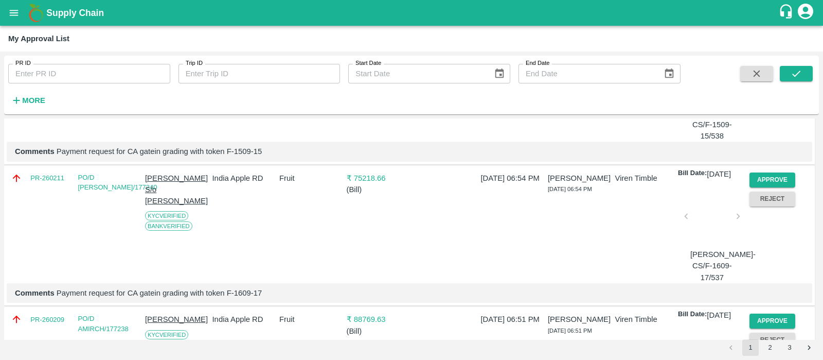
scroll to position [737, 0]
click at [763, 187] on button "Approve" at bounding box center [773, 179] width 46 height 15
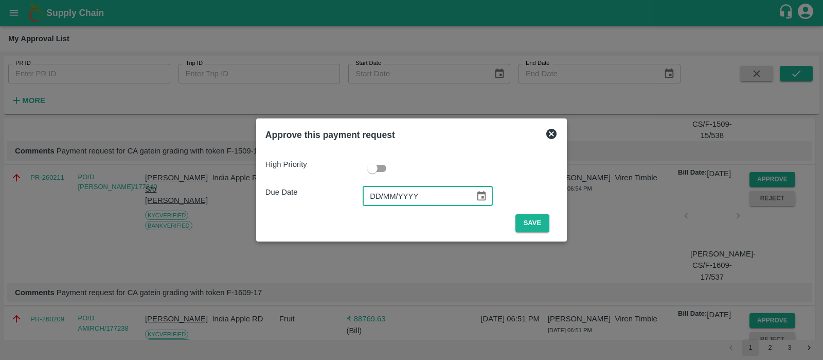
click at [377, 188] on input "DD/MM/YYYY" at bounding box center [415, 196] width 105 height 20
type input "[DATE]"
click at [538, 221] on button "Save" at bounding box center [533, 223] width 34 height 18
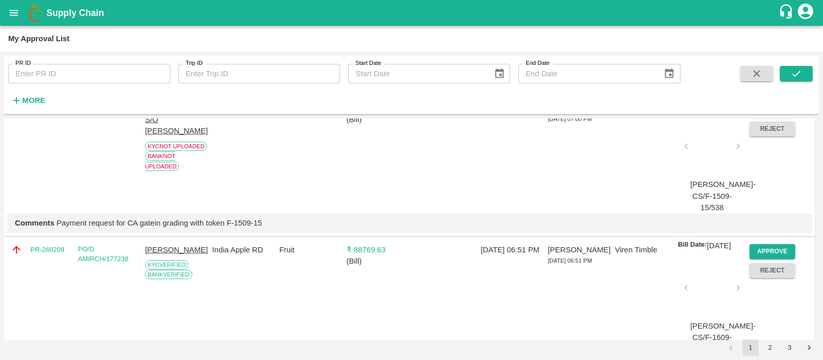
scroll to position [759, 0]
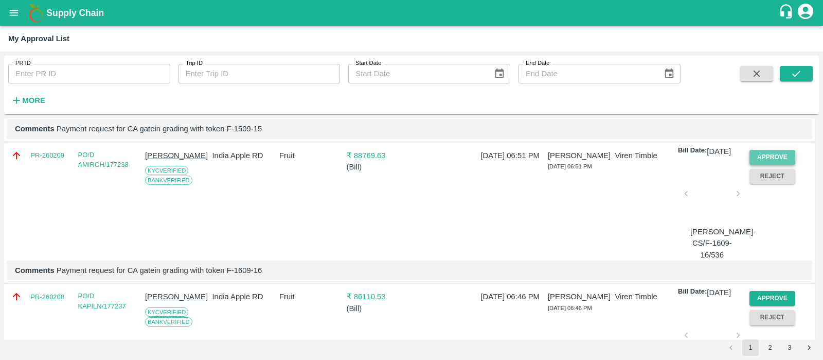
click at [754, 165] on button "Approve" at bounding box center [773, 157] width 46 height 15
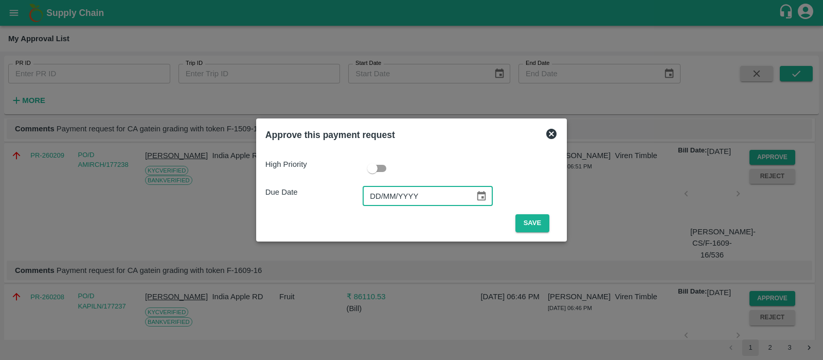
click at [375, 197] on input "DD/MM/YYYY" at bounding box center [415, 196] width 105 height 20
type input "[DATE]"
click at [532, 223] on button "Save" at bounding box center [533, 223] width 34 height 18
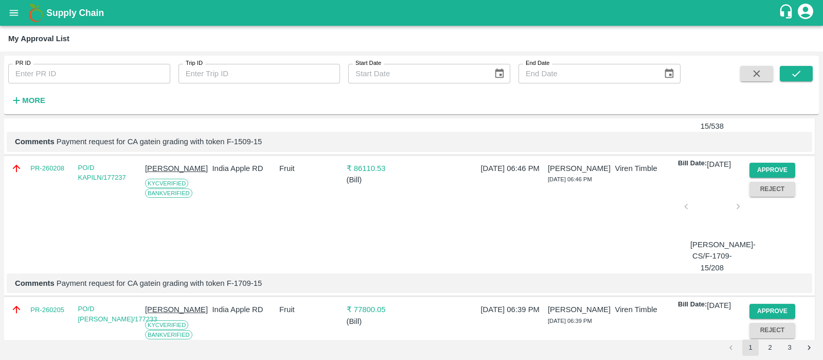
scroll to position [746, 0]
click at [778, 177] on button "Approve" at bounding box center [773, 169] width 46 height 15
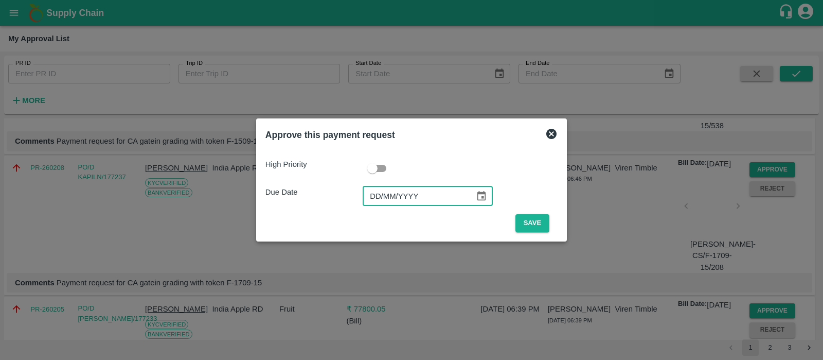
click at [377, 202] on input "DD/MM/YYYY" at bounding box center [415, 196] width 105 height 20
type input "[DATE]"
click at [532, 220] on button "Save" at bounding box center [533, 223] width 34 height 18
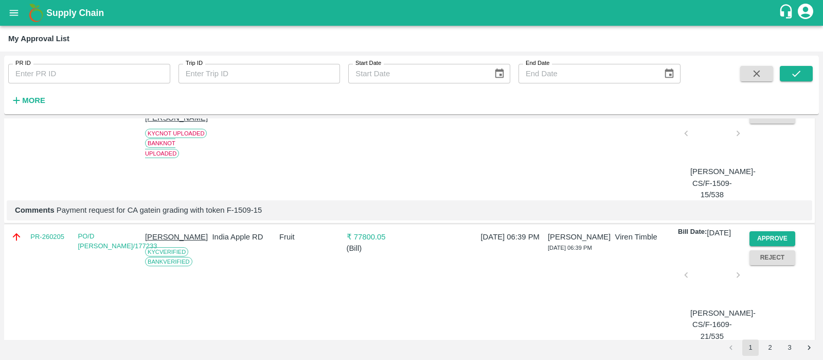
scroll to position [679, 0]
click at [772, 245] on button "Approve" at bounding box center [773, 237] width 46 height 15
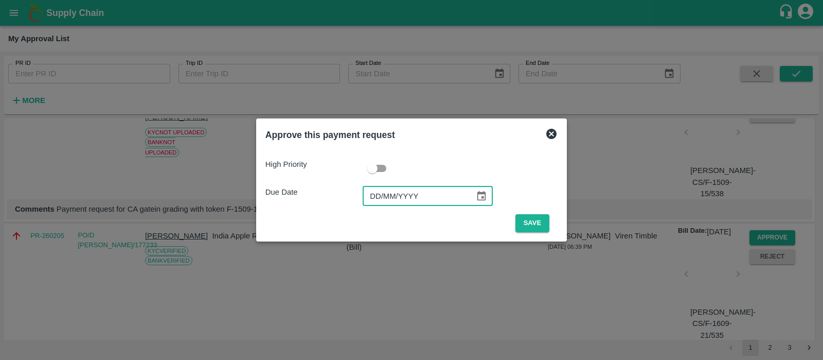
click at [379, 198] on input "DD/MM/YYYY" at bounding box center [415, 196] width 105 height 20
type input "[DATE]"
click at [539, 225] on button "Save" at bounding box center [533, 223] width 34 height 18
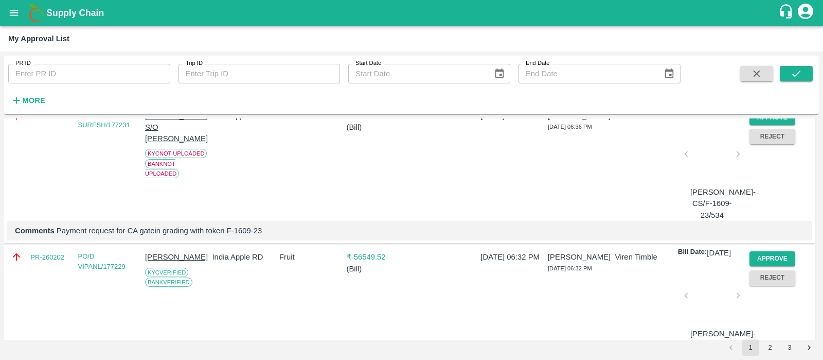
scroll to position [918, 0]
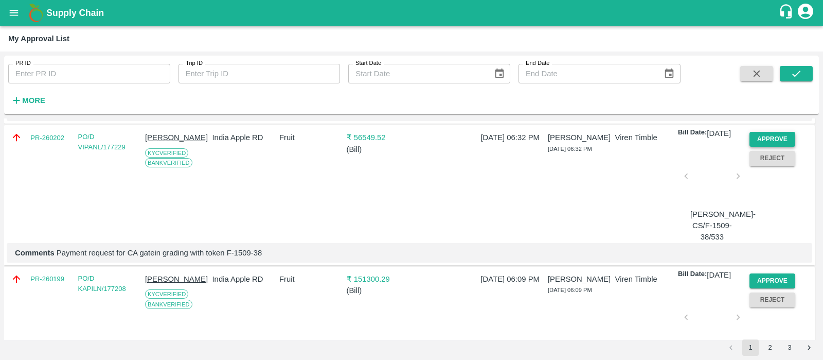
click at [769, 147] on button "Approve" at bounding box center [773, 139] width 46 height 15
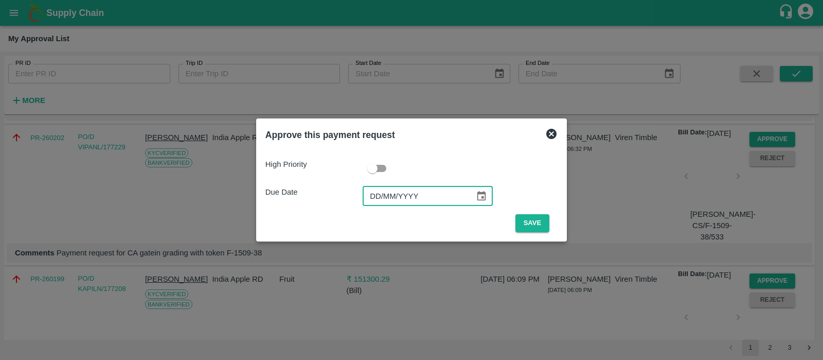
click at [376, 200] on input "DD/MM/YYYY" at bounding box center [415, 196] width 105 height 20
type input "[DATE]"
click at [537, 223] on button "Save" at bounding box center [533, 223] width 34 height 18
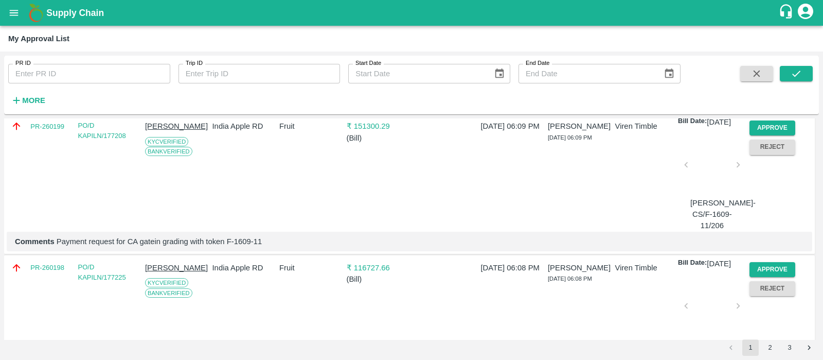
scroll to position [939, 0]
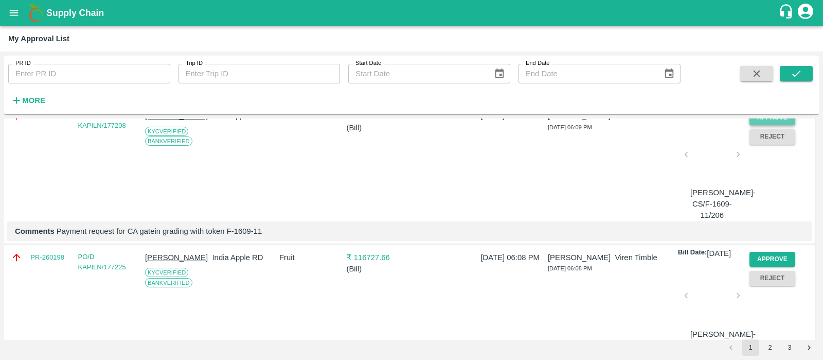
click at [770, 125] on button "Approve" at bounding box center [773, 117] width 46 height 15
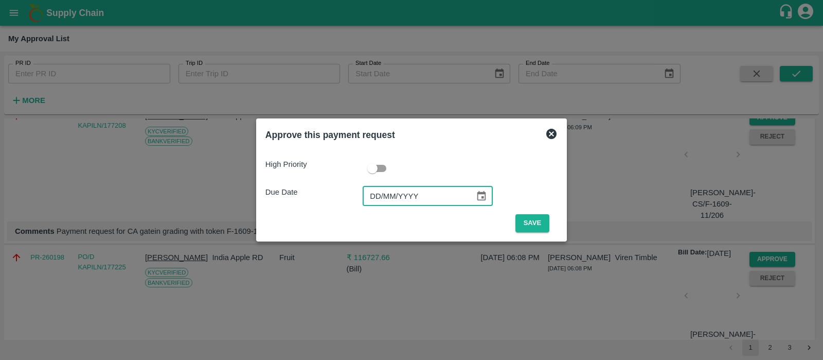
click at [381, 194] on input "DD/MM/YYYY" at bounding box center [415, 196] width 105 height 20
type input "[DATE]"
click at [540, 220] on button "Save" at bounding box center [533, 223] width 34 height 18
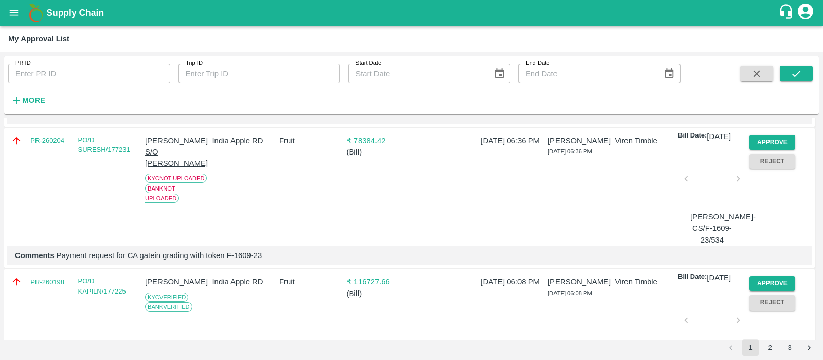
scroll to position [933, 0]
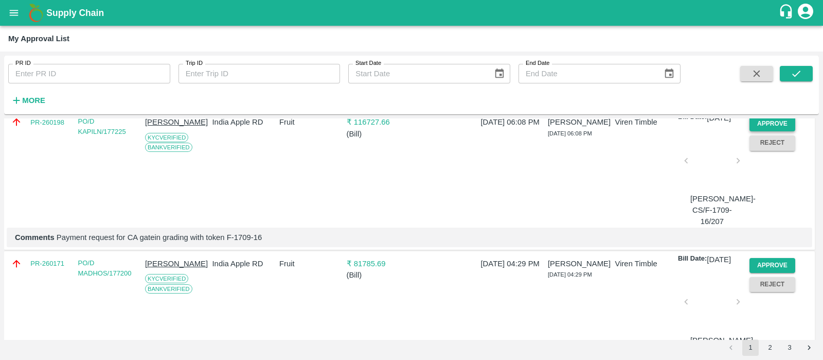
click at [787, 131] on button "Approve" at bounding box center [773, 123] width 46 height 15
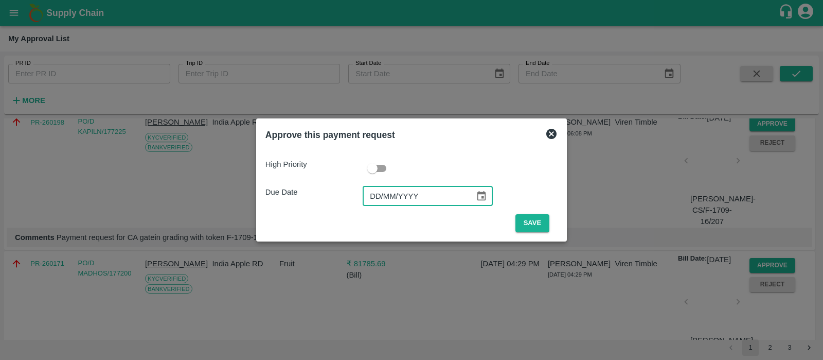
click at [378, 197] on input "DD/MM/YYYY" at bounding box center [415, 196] width 105 height 20
type input "[DATE]"
click at [527, 221] on button "Save" at bounding box center [533, 223] width 34 height 18
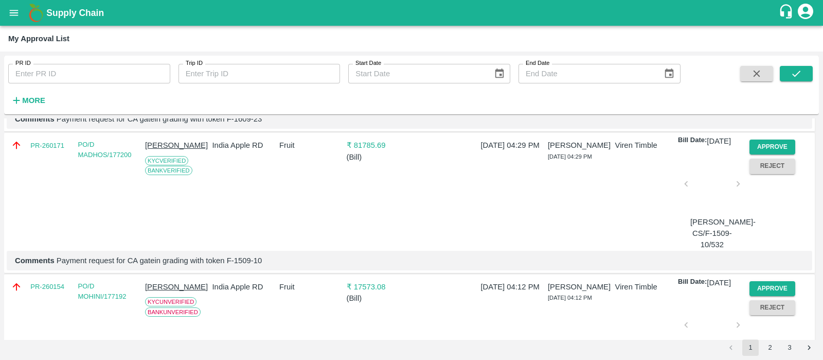
scroll to position [911, 0]
click at [766, 153] on button "Approve" at bounding box center [773, 145] width 46 height 15
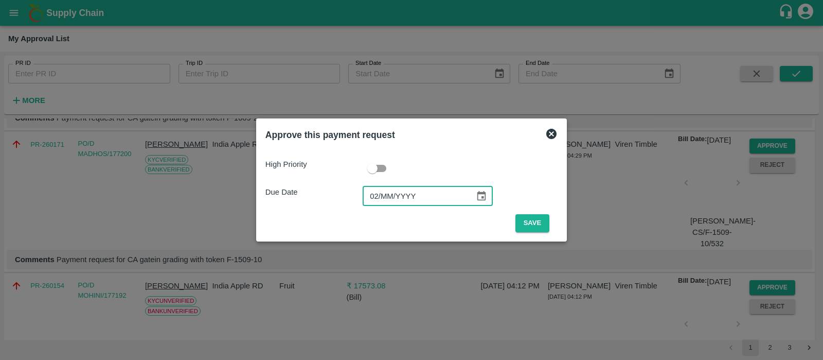
click at [380, 197] on input "02/MM/YYYY" at bounding box center [415, 196] width 105 height 20
type input "[DATE]"
click at [528, 220] on button "Save" at bounding box center [533, 223] width 34 height 18
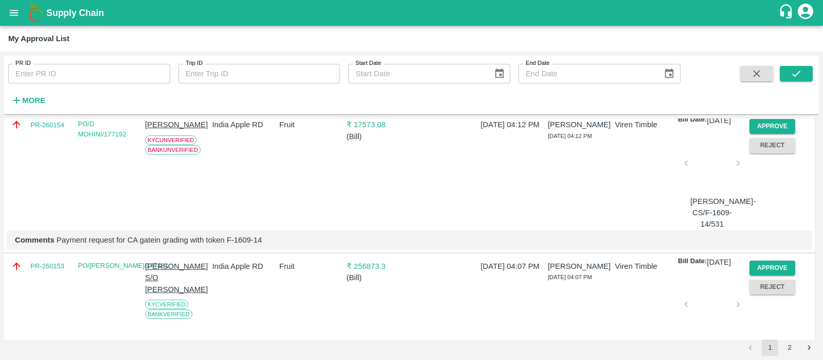
scroll to position [931, 0]
click at [754, 134] on button "Approve" at bounding box center [773, 126] width 46 height 15
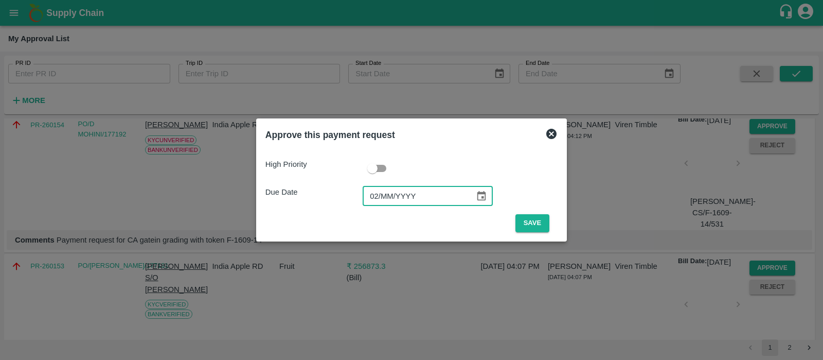
click at [380, 197] on input "02/MM/YYYY" at bounding box center [415, 196] width 105 height 20
type input "[DATE]"
click at [538, 226] on button "Save" at bounding box center [533, 223] width 34 height 18
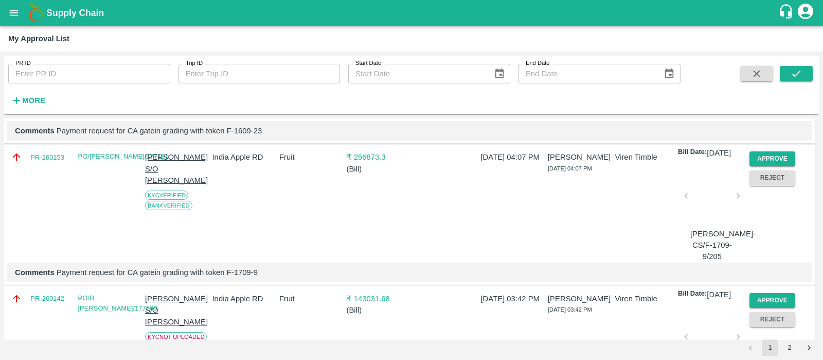
scroll to position [901, 0]
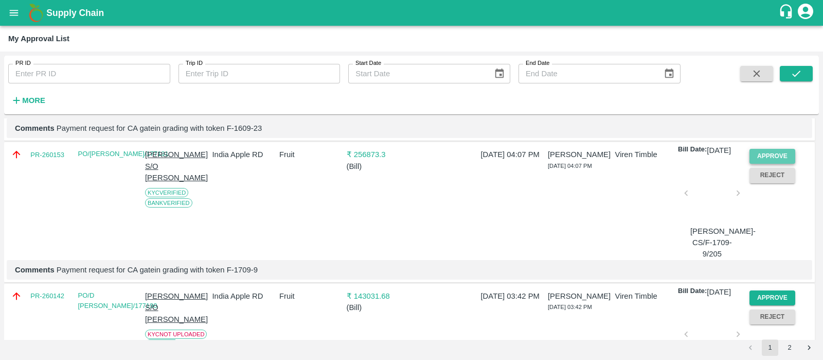
click at [777, 164] on button "Approve" at bounding box center [773, 156] width 46 height 15
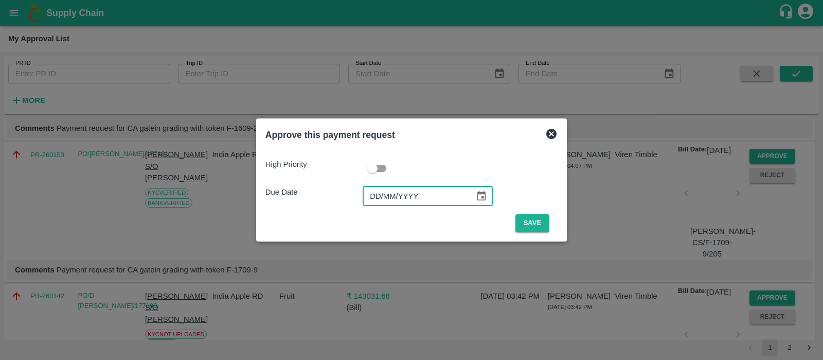
click at [383, 196] on input "DD/MM/YYYY" at bounding box center [415, 196] width 105 height 20
type input "[DATE]"
click at [534, 217] on button "Save" at bounding box center [533, 223] width 34 height 18
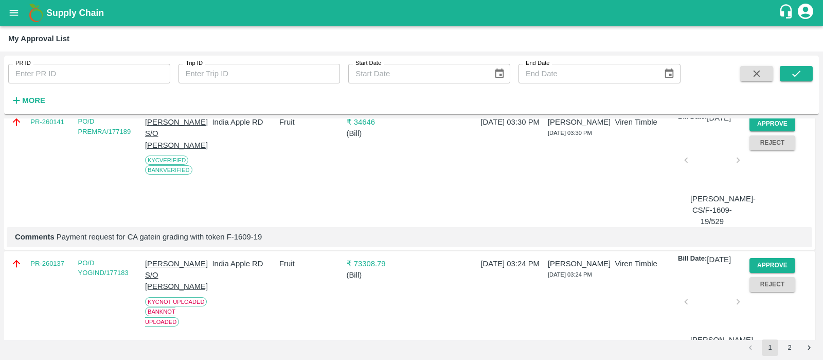
scroll to position [1076, 0]
click at [765, 130] on button "Approve" at bounding box center [773, 122] width 46 height 15
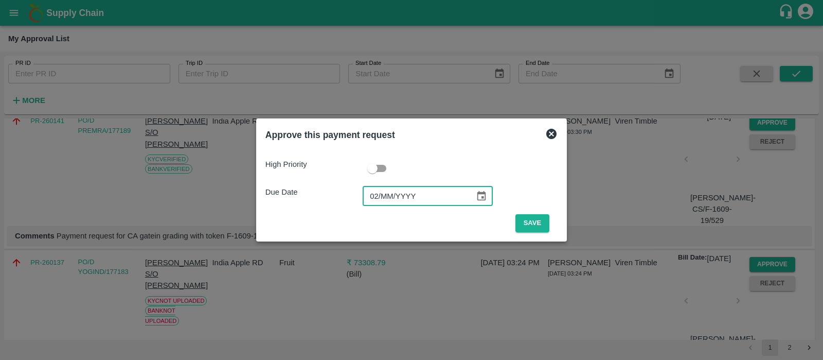
click at [376, 193] on input "02/MM/YYYY" at bounding box center [415, 196] width 105 height 20
type input "[DATE]"
click at [522, 215] on button "Save" at bounding box center [533, 223] width 34 height 18
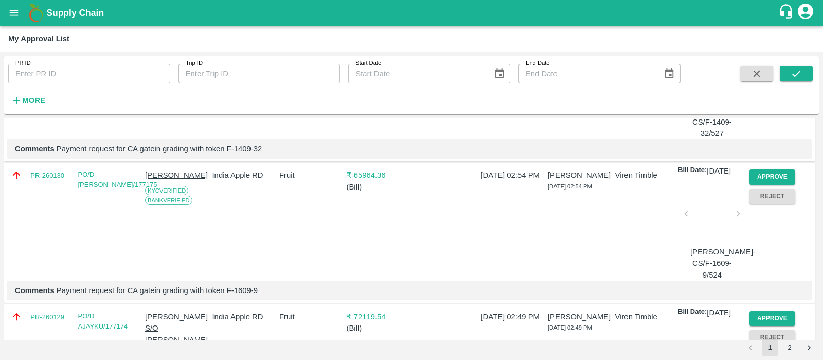
scroll to position [1305, 0]
click at [773, 184] on button "Approve" at bounding box center [773, 176] width 46 height 15
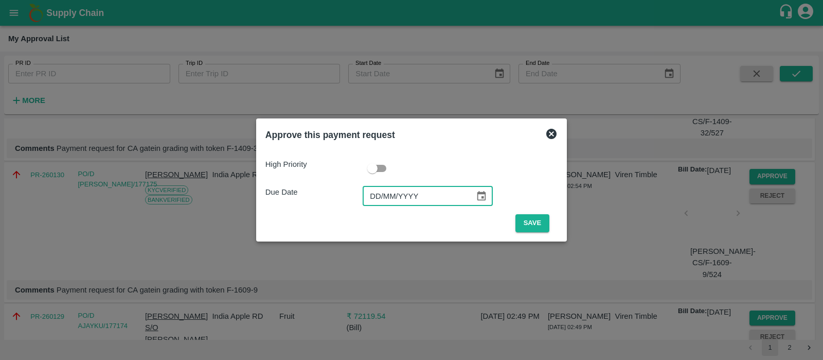
click at [378, 199] on input "DD/MM/YYYY" at bounding box center [415, 196] width 105 height 20
type input "[DATE]"
click at [526, 228] on button "Save" at bounding box center [533, 223] width 34 height 18
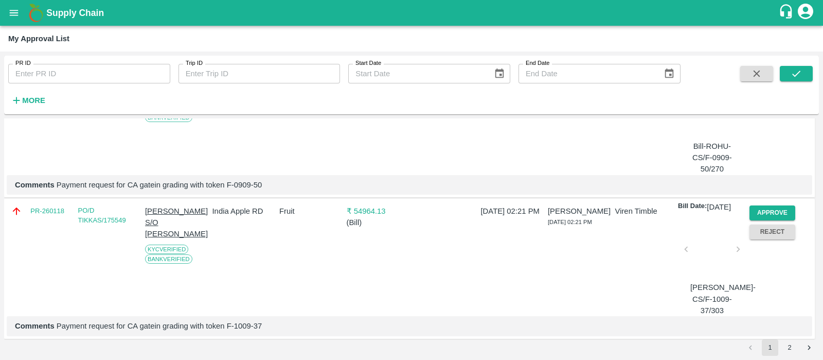
scroll to position [1549, 0]
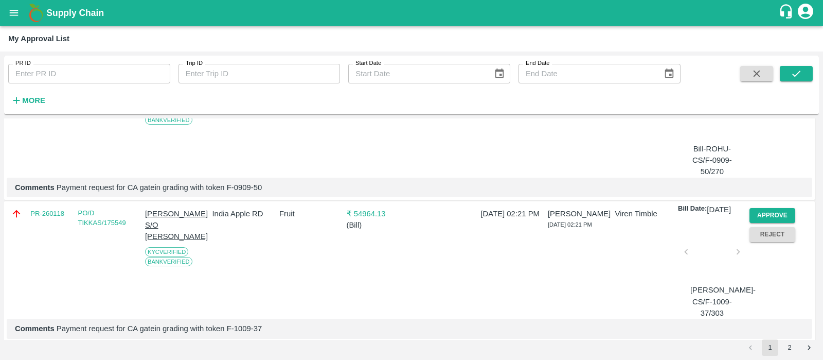
click at [777, 81] on button "Approve" at bounding box center [773, 73] width 46 height 15
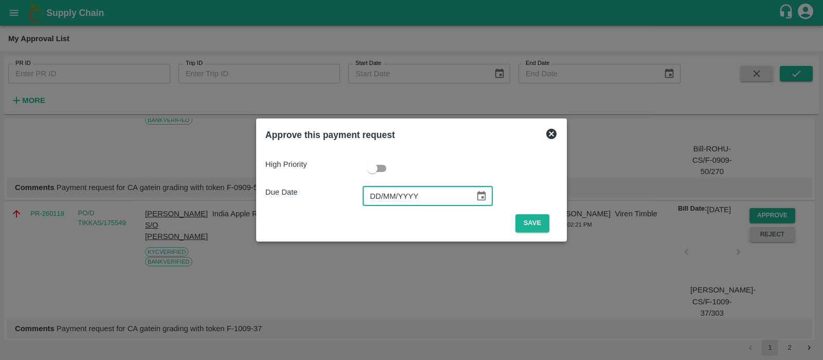
click at [378, 193] on input "DD/MM/YYYY" at bounding box center [415, 196] width 105 height 20
type input "[DATE]"
click at [521, 223] on button "Save" at bounding box center [533, 223] width 34 height 18
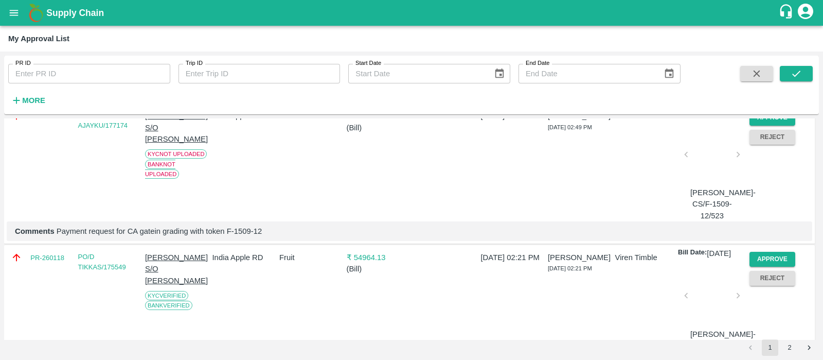
scroll to position [1530, 0]
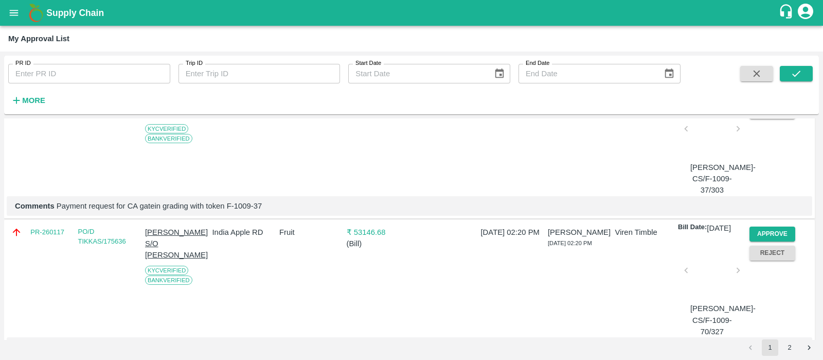
click at [754, 100] on button "Approve" at bounding box center [773, 92] width 46 height 15
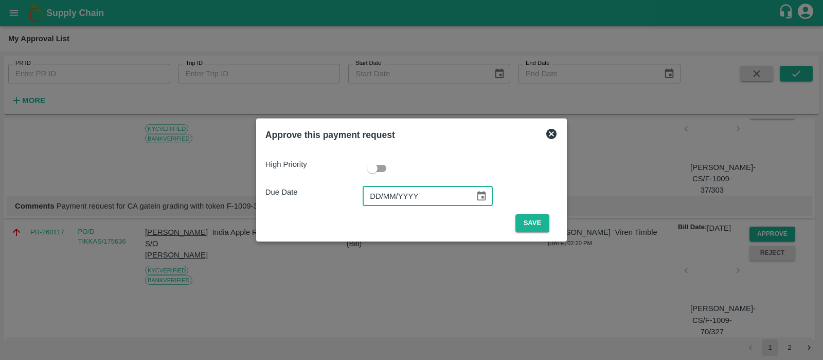
click at [376, 203] on input "DD/MM/YYYY" at bounding box center [415, 196] width 105 height 20
type input "[DATE]"
click at [532, 224] on button "Save" at bounding box center [533, 223] width 34 height 18
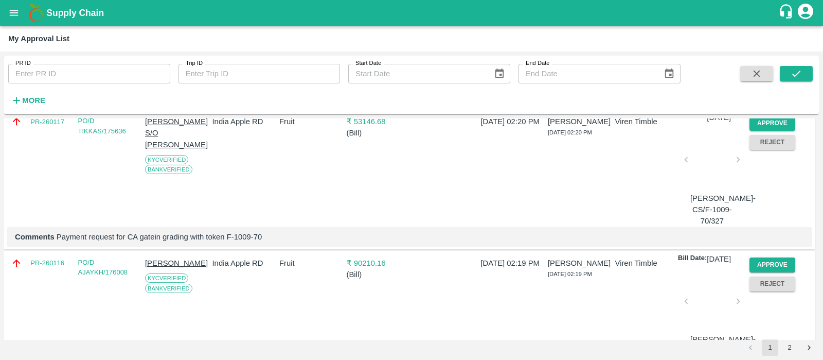
scroll to position [1500, 0]
click at [769, 130] on button "Approve" at bounding box center [773, 122] width 46 height 15
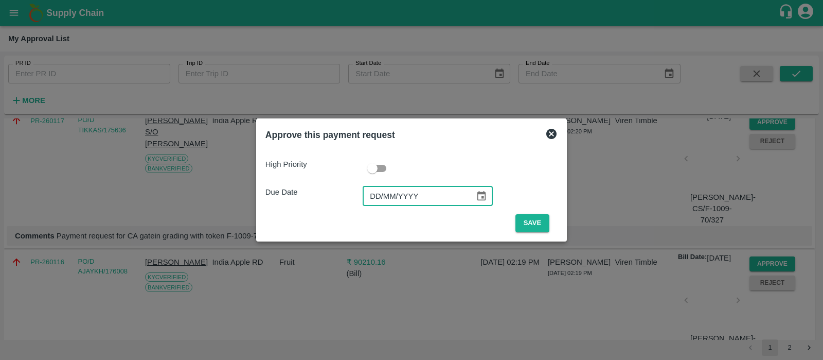
click at [385, 192] on input "DD/MM/YYYY" at bounding box center [415, 196] width 105 height 20
type input "[DATE]"
click at [525, 227] on button "Save" at bounding box center [533, 223] width 34 height 18
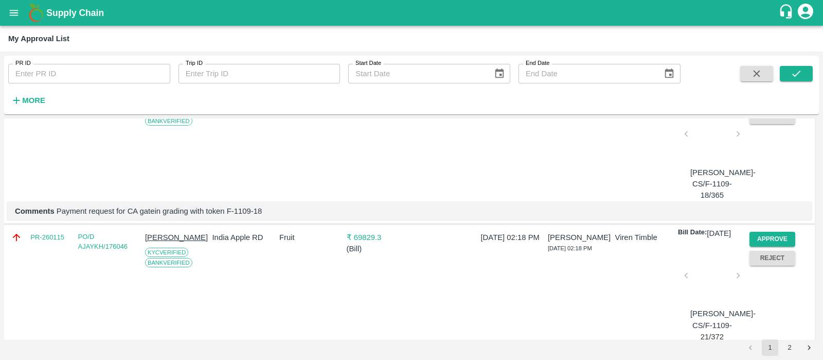
scroll to position [1537, 0]
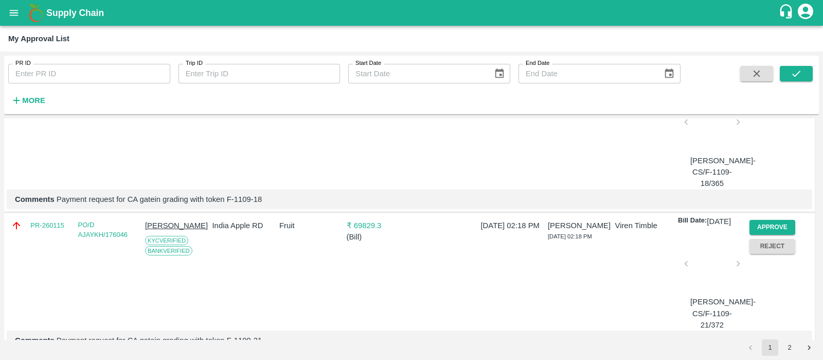
click at [776, 93] on button "Approve" at bounding box center [773, 85] width 46 height 15
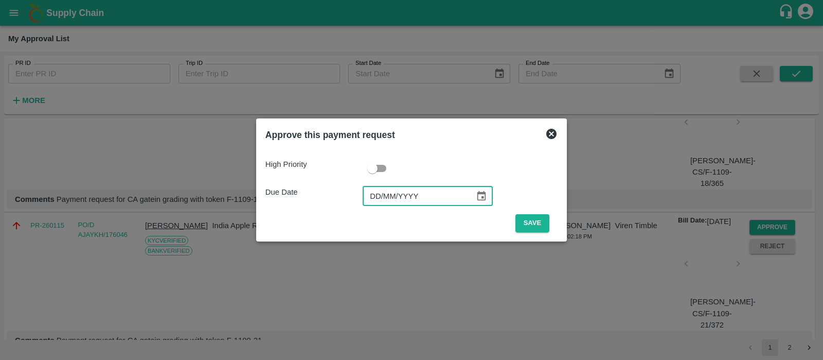
click at [378, 195] on input "DD/MM/YYYY" at bounding box center [415, 196] width 105 height 20
type input "[DATE]"
click at [524, 221] on button "Save" at bounding box center [533, 223] width 34 height 18
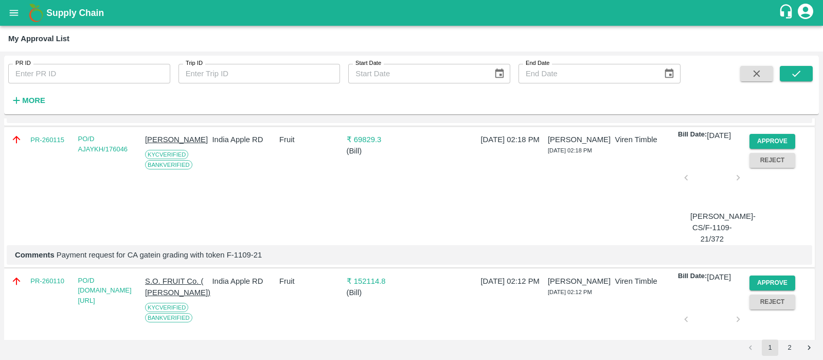
scroll to position [1489, 0]
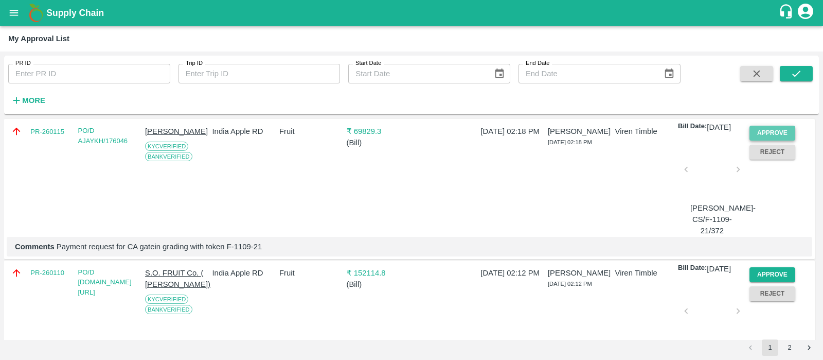
click at [775, 140] on button "Approve" at bounding box center [773, 133] width 46 height 15
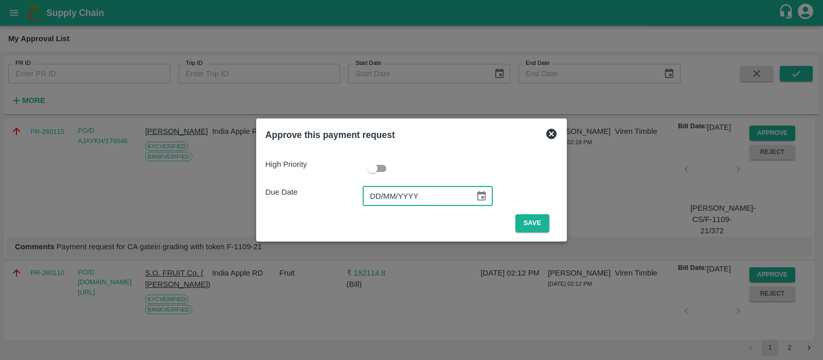
click at [376, 194] on input "DD/MM/YYYY" at bounding box center [415, 196] width 105 height 20
type input "[DATE]"
click at [537, 217] on button "Save" at bounding box center [533, 223] width 34 height 18
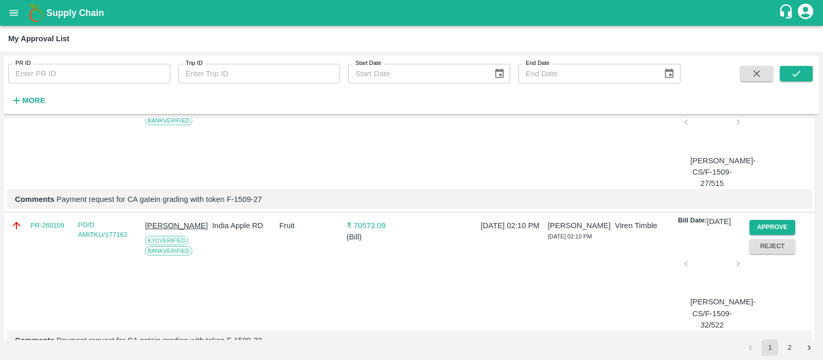
scroll to position [1538, 0]
click at [758, 92] on button "Approve" at bounding box center [773, 84] width 46 height 15
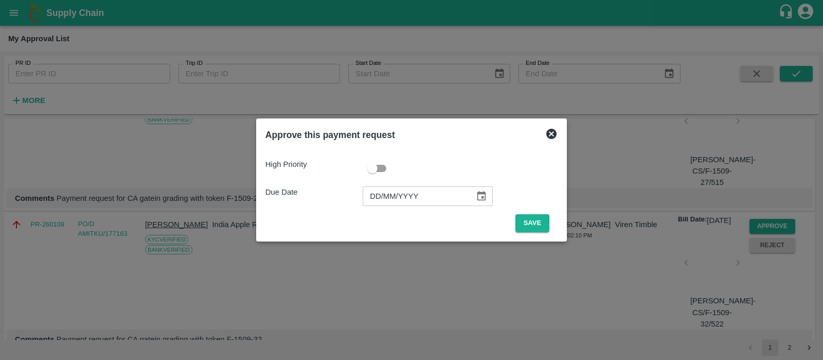
click at [385, 194] on input "DD/MM/YYYY" at bounding box center [415, 196] width 105 height 20
type input "[DATE]"
click at [530, 222] on button "Save" at bounding box center [533, 223] width 34 height 18
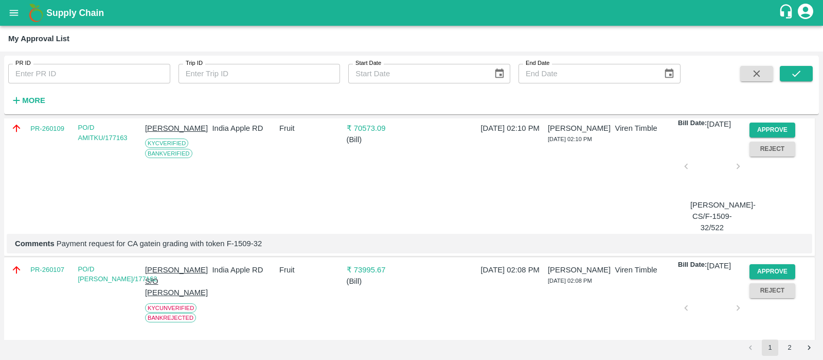
scroll to position [1489, 0]
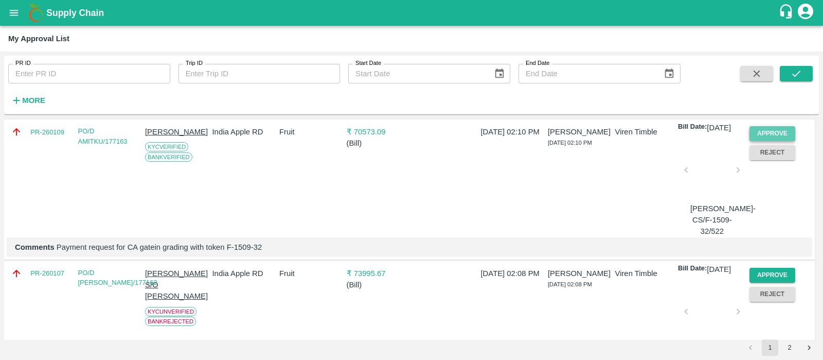
click at [773, 141] on button "Approve" at bounding box center [773, 133] width 46 height 15
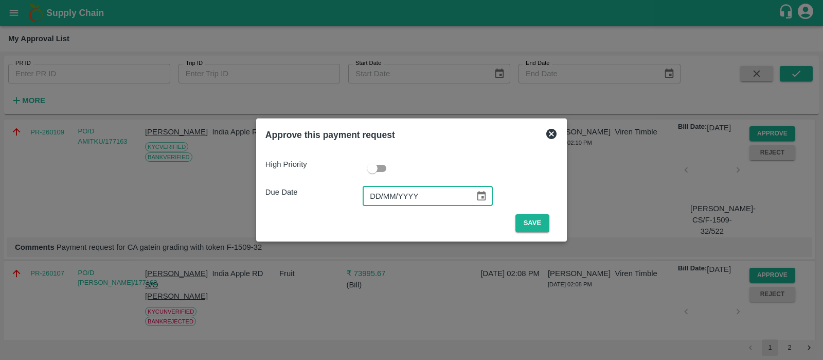
click at [377, 201] on input "DD/MM/YYYY" at bounding box center [415, 196] width 105 height 20
type input "[DATE]"
click at [540, 225] on button "Save" at bounding box center [533, 223] width 34 height 18
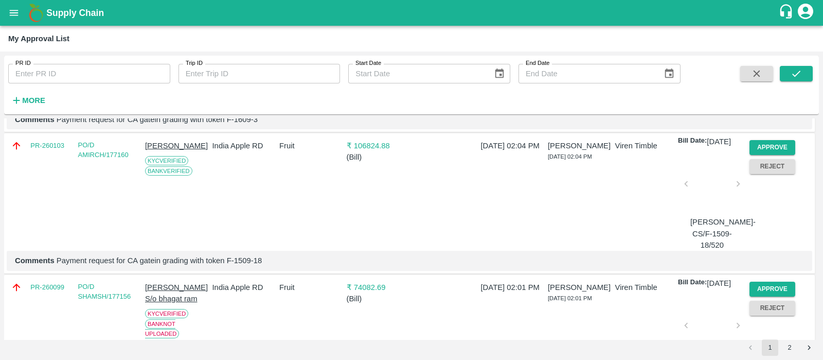
scroll to position [1617, 0]
click at [764, 154] on button "Approve" at bounding box center [773, 146] width 46 height 15
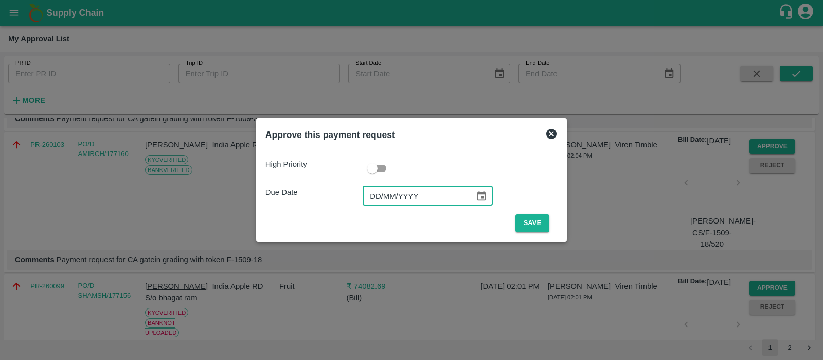
click at [386, 192] on input "DD/MM/YYYY" at bounding box center [415, 196] width 105 height 20
type input "[DATE]"
click at [532, 222] on button "Save" at bounding box center [533, 223] width 34 height 18
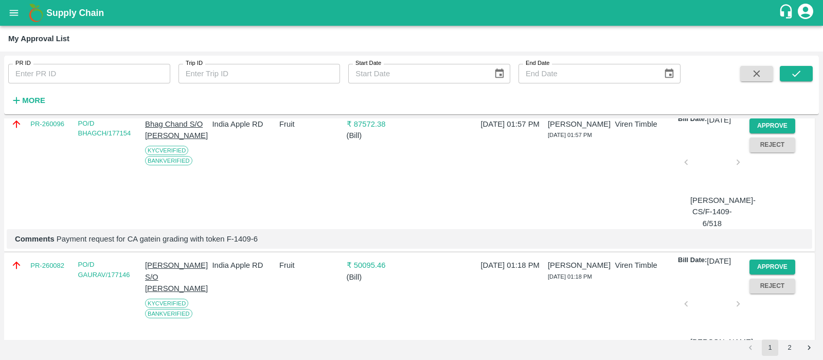
scroll to position [1781, 0]
click at [767, 132] on button "Approve" at bounding box center [773, 124] width 46 height 15
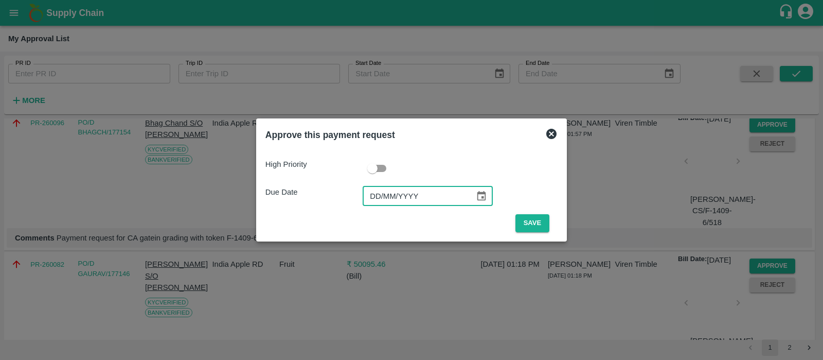
click at [381, 197] on input "DD/MM/YYYY" at bounding box center [415, 196] width 105 height 20
type input "[DATE]"
click at [537, 222] on button "Save" at bounding box center [533, 223] width 34 height 18
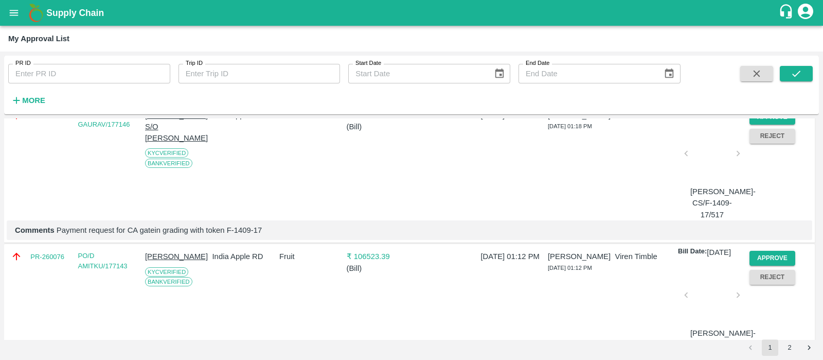
scroll to position [1789, 0]
click at [778, 124] on button "Approve" at bounding box center [773, 116] width 46 height 15
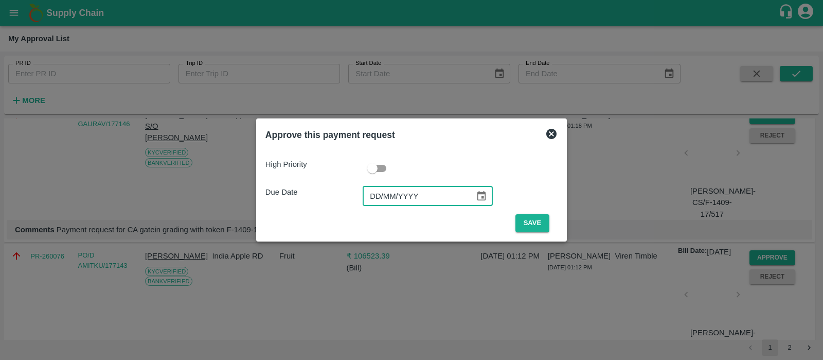
click at [372, 197] on input "DD/MM/YYYY" at bounding box center [415, 196] width 105 height 20
type input "[DATE]"
click at [524, 228] on button "Save" at bounding box center [533, 223] width 34 height 18
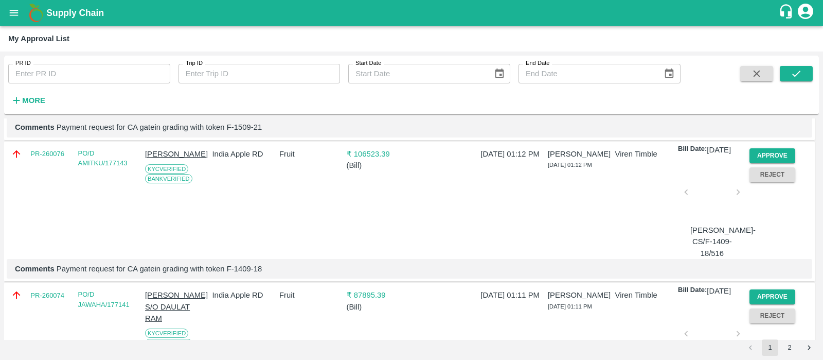
scroll to position [1750, 0]
click at [769, 163] on button "Approve" at bounding box center [773, 155] width 46 height 15
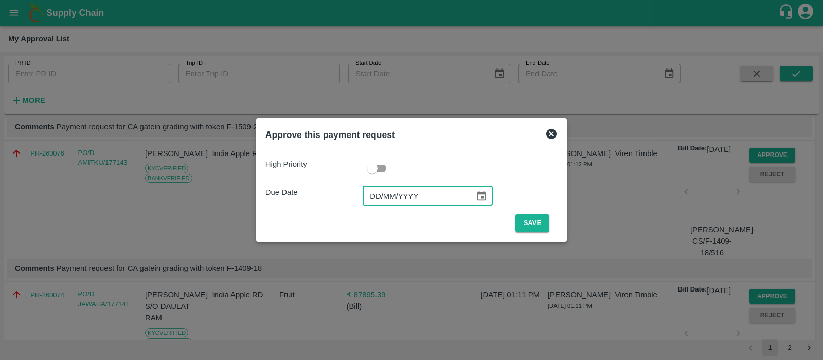
click at [379, 195] on input "DD/MM/YYYY" at bounding box center [415, 196] width 105 height 20
type input "[DATE]"
click at [532, 224] on button "Save" at bounding box center [533, 223] width 34 height 18
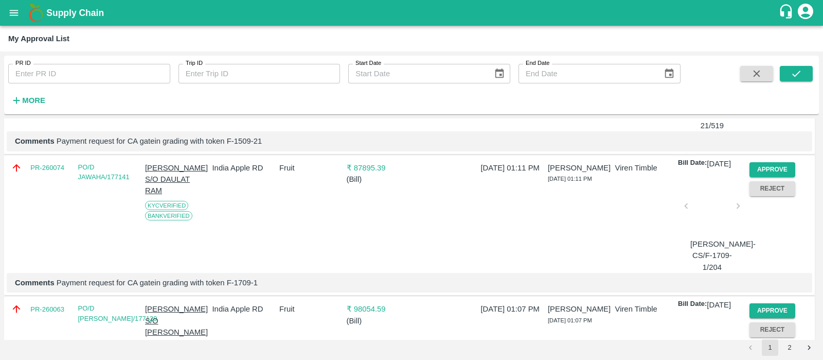
scroll to position [1759, 0]
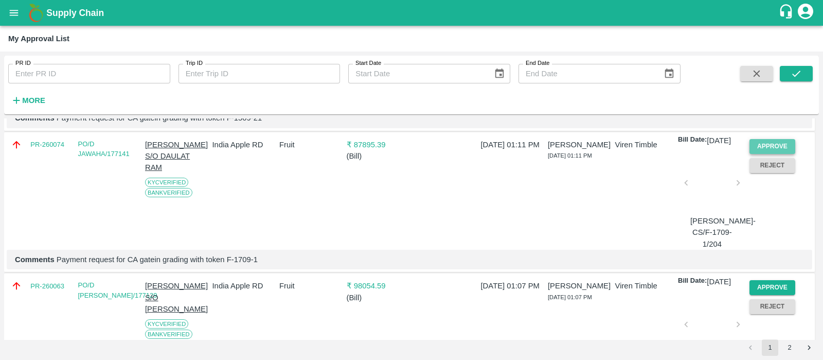
click at [756, 154] on button "Approve" at bounding box center [773, 146] width 46 height 15
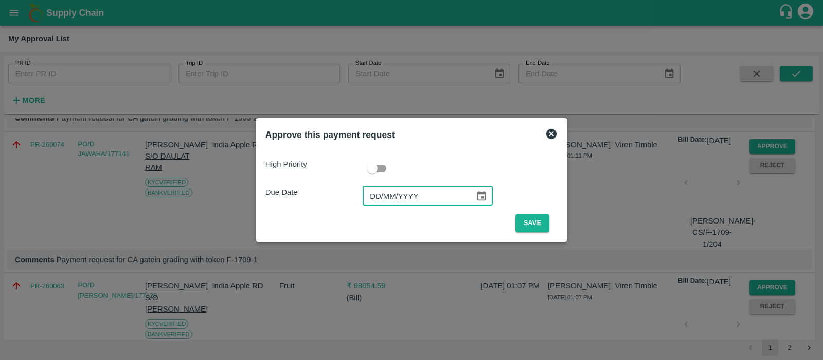
click at [383, 197] on input "DD/MM/YYYY" at bounding box center [415, 196] width 105 height 20
type input "[DATE]"
click at [537, 222] on button "Save" at bounding box center [533, 223] width 34 height 18
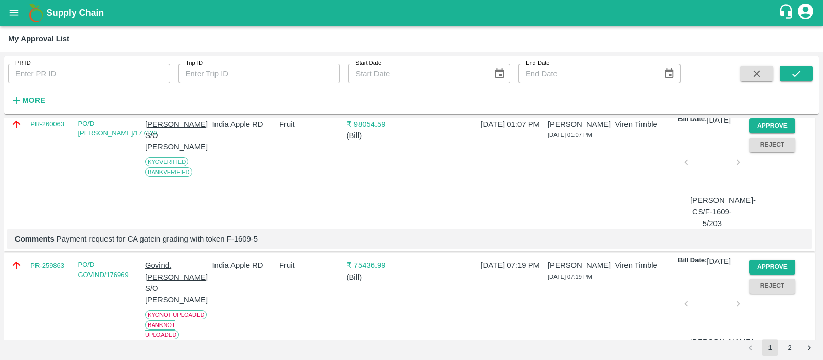
scroll to position [1768, 0]
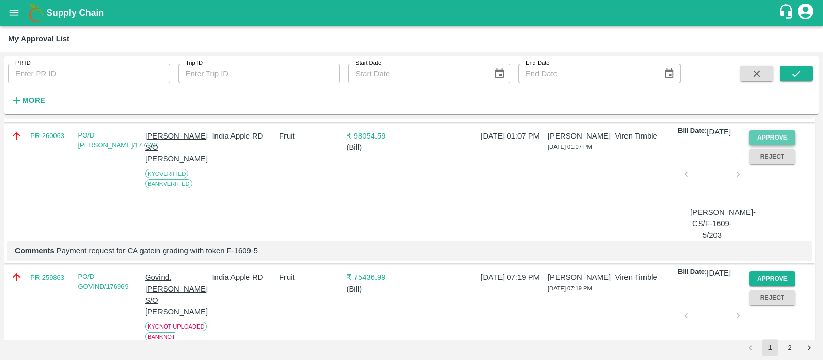
click at [780, 145] on button "Approve" at bounding box center [773, 137] width 46 height 15
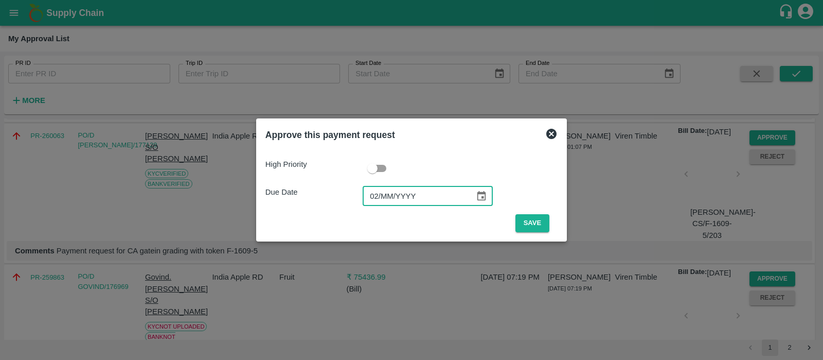
click at [378, 190] on input "02/MM/YYYY" at bounding box center [415, 196] width 105 height 20
type input "[DATE]"
click at [534, 222] on button "Save" at bounding box center [533, 223] width 34 height 18
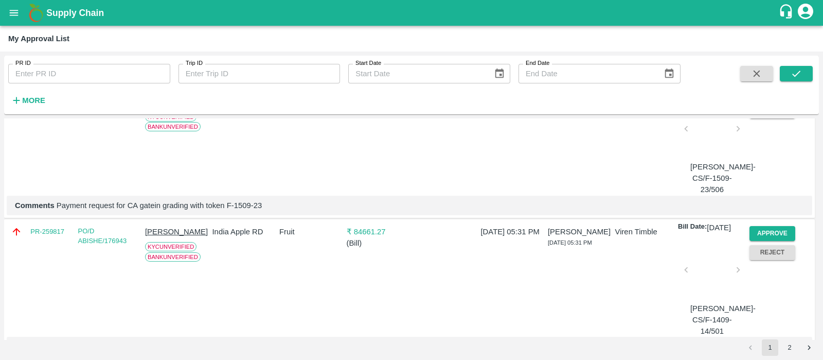
scroll to position [1946, 0]
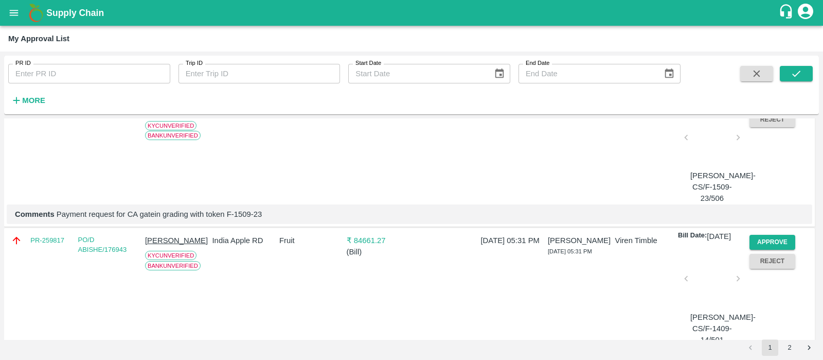
click at [779, 108] on button "Approve" at bounding box center [773, 100] width 46 height 15
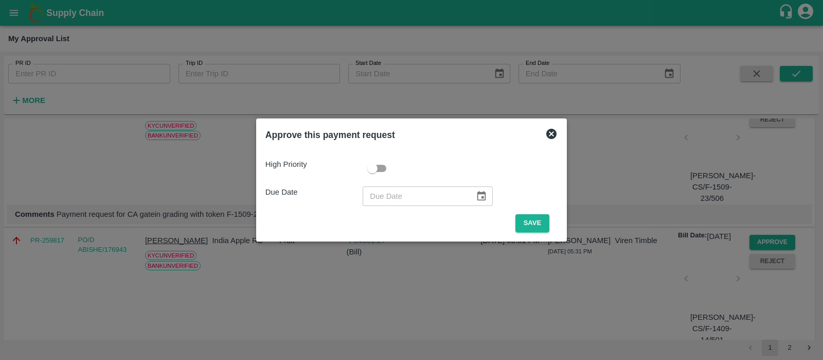
click at [549, 135] on icon at bounding box center [551, 134] width 10 height 10
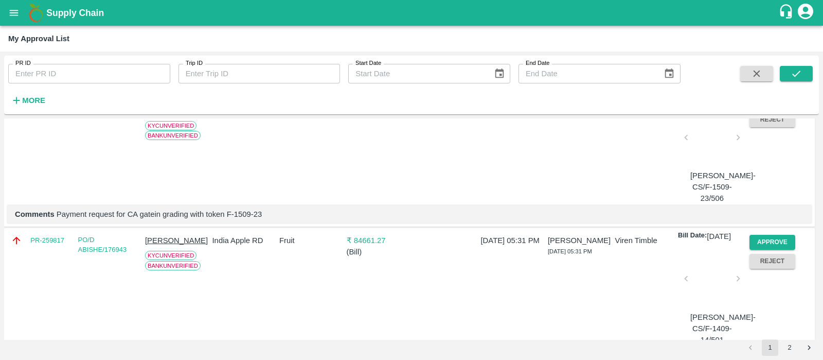
click at [760, 108] on button "Approve" at bounding box center [773, 100] width 46 height 15
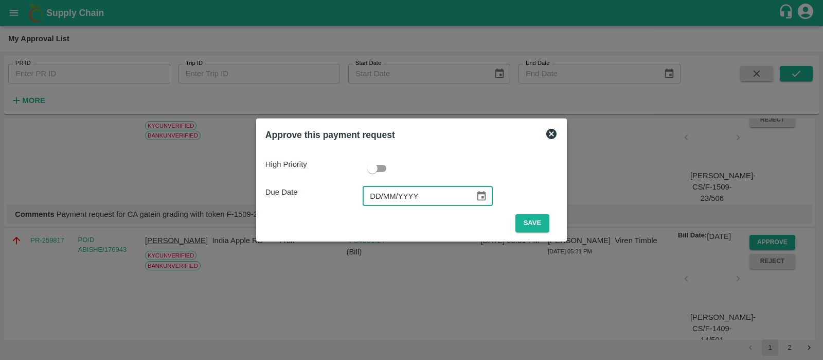
click at [382, 194] on input "DD/MM/YYYY" at bounding box center [415, 196] width 105 height 20
type input "[DATE]"
click at [535, 217] on button "Save" at bounding box center [533, 223] width 34 height 18
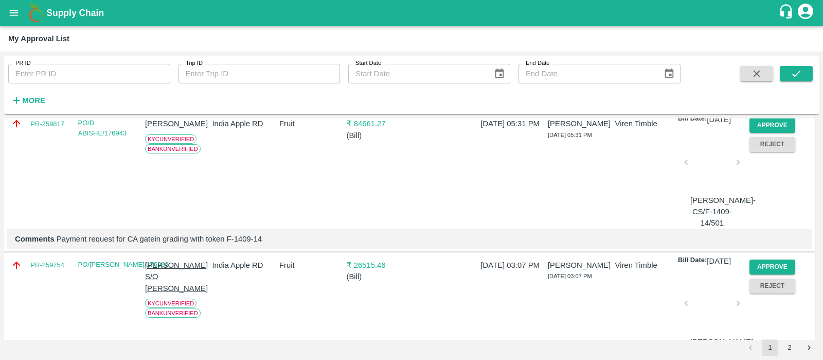
scroll to position [1931, 0]
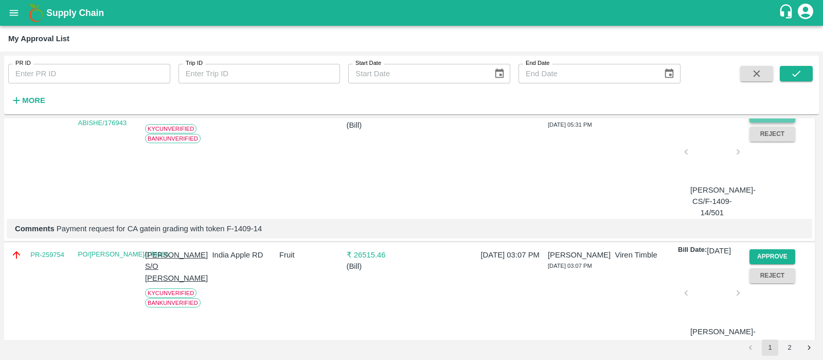
click at [785, 122] on button "Approve" at bounding box center [773, 115] width 46 height 15
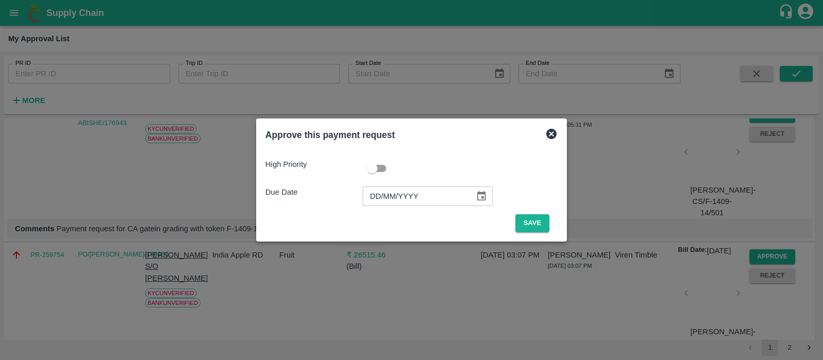
click at [381, 194] on input "DD/MM/YYYY" at bounding box center [415, 196] width 105 height 20
type input "[DATE]"
click at [532, 221] on button "Save" at bounding box center [533, 223] width 34 height 18
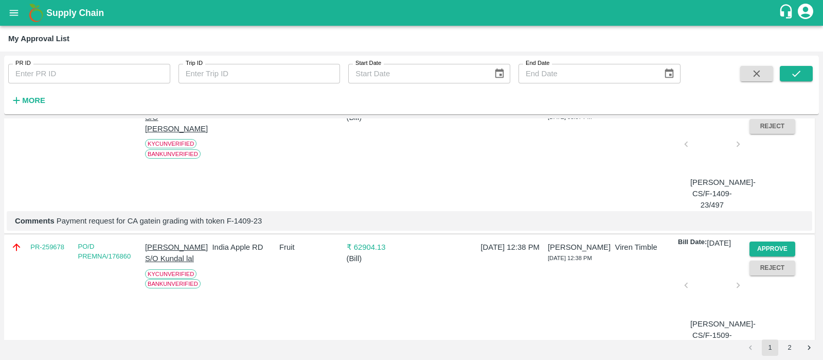
scroll to position [1976, 0]
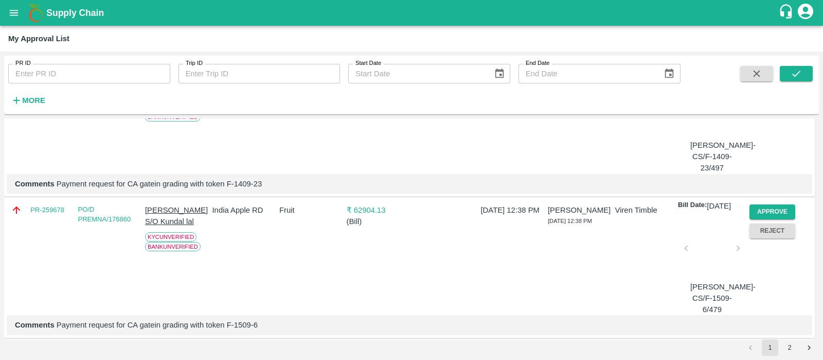
click at [776, 78] on button "Approve" at bounding box center [773, 70] width 46 height 15
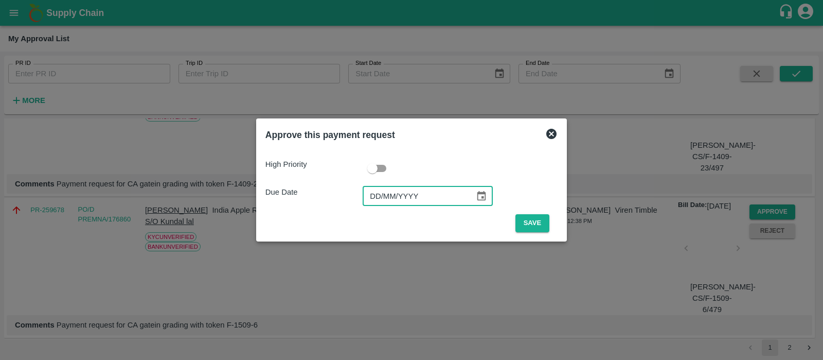
click at [379, 193] on input "DD/MM/YYYY" at bounding box center [415, 196] width 105 height 20
type input "[DATE]"
click at [527, 225] on button "Save" at bounding box center [533, 223] width 34 height 18
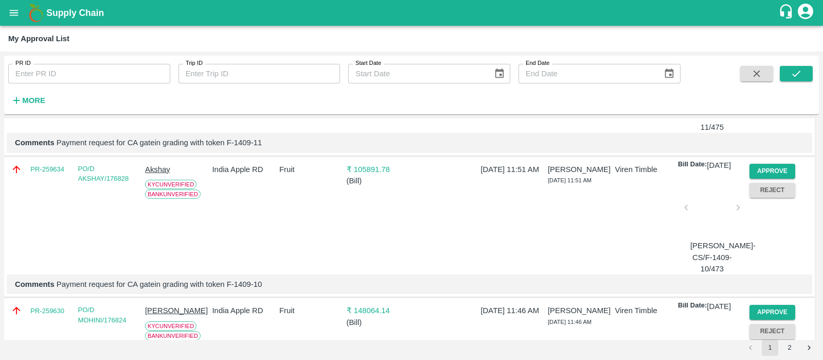
scroll to position [2147, 0]
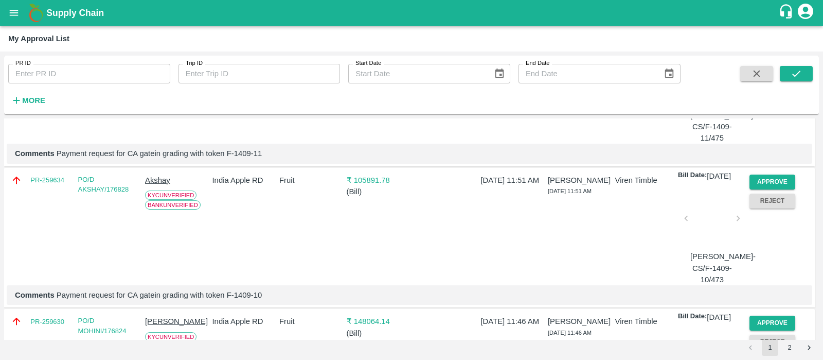
click at [777, 48] on button "Approve" at bounding box center [773, 40] width 46 height 15
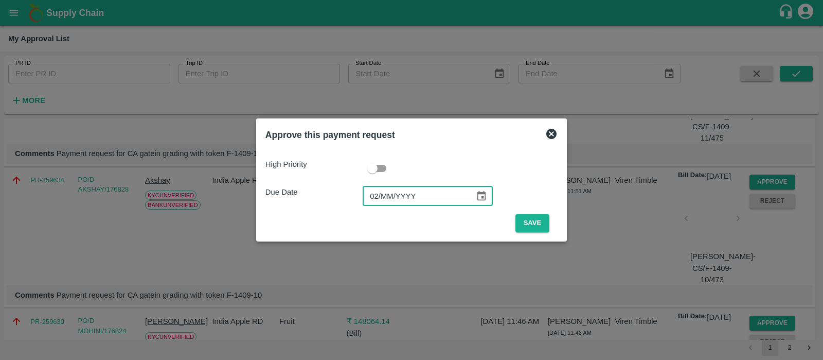
click at [374, 204] on input "02/MM/YYYY" at bounding box center [415, 196] width 105 height 20
type input "[DATE]"
click at [540, 227] on button "Save" at bounding box center [533, 223] width 34 height 18
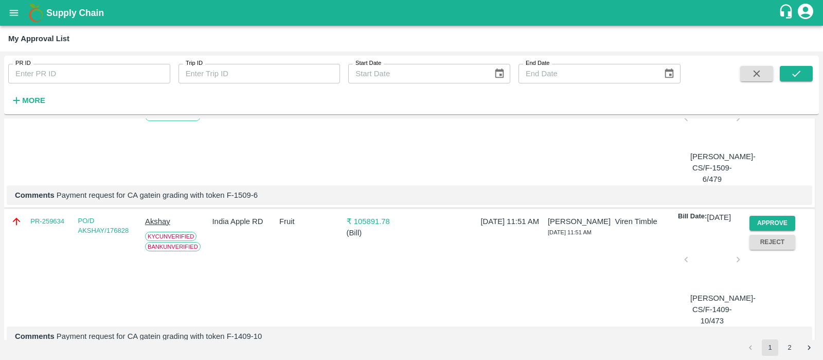
scroll to position [2006, 0]
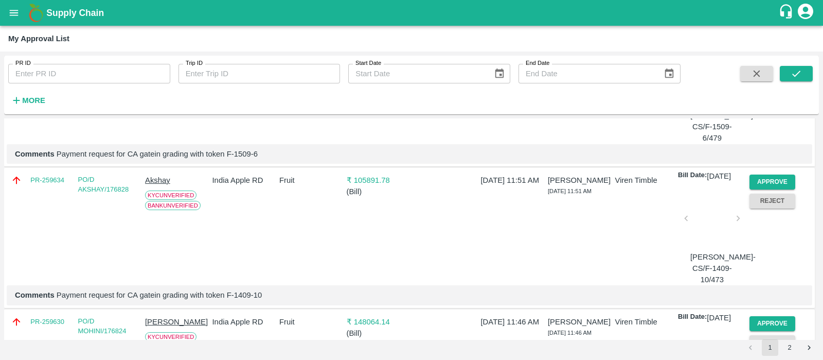
click at [780, 48] on button "Approve" at bounding box center [773, 40] width 46 height 15
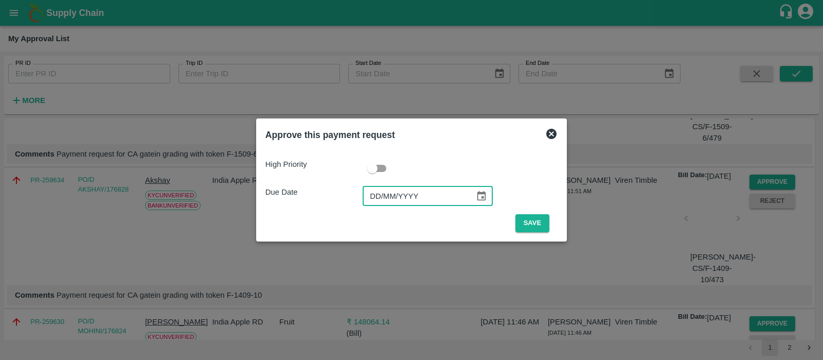
click at [377, 198] on input "DD/MM/YYYY" at bounding box center [415, 196] width 105 height 20
type input "[DATE]"
click at [532, 218] on button "Save" at bounding box center [533, 223] width 34 height 18
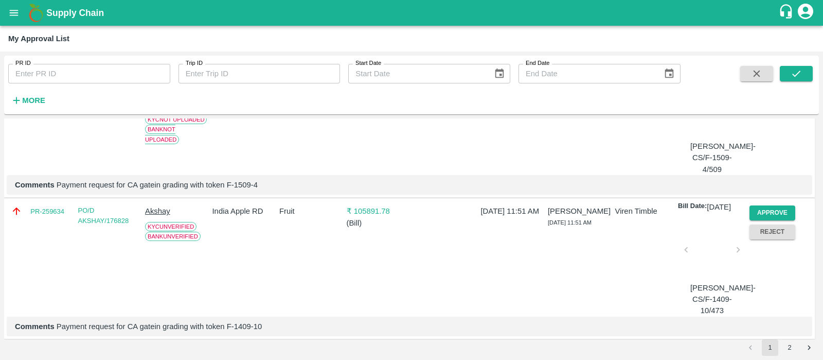
scroll to position [1999, 0]
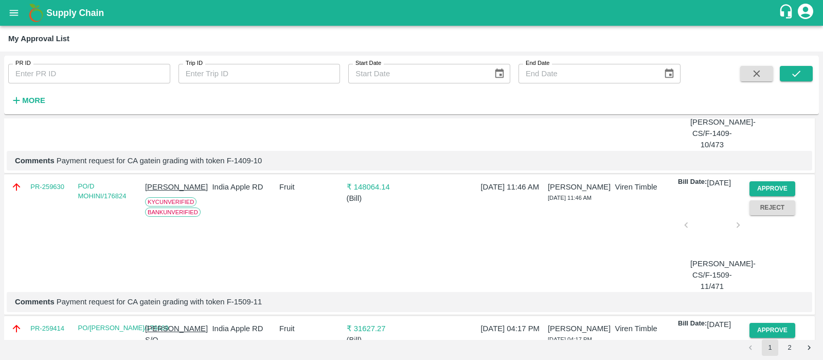
click at [762, 55] on button "Approve" at bounding box center [773, 47] width 46 height 15
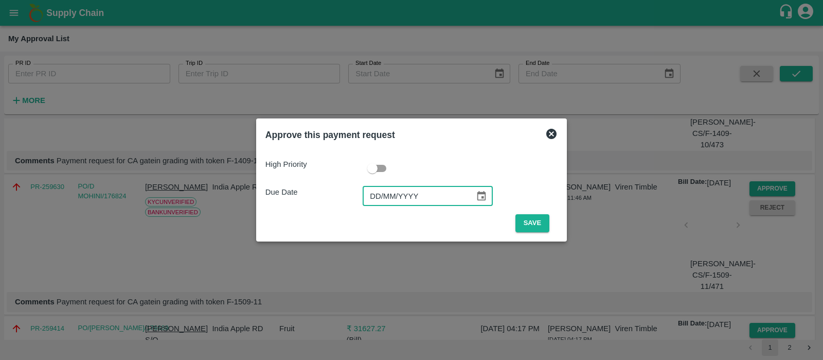
click at [376, 193] on input "DD/MM/YYYY" at bounding box center [415, 196] width 105 height 20
type input "[DATE]"
click at [529, 218] on button "Save" at bounding box center [533, 223] width 34 height 18
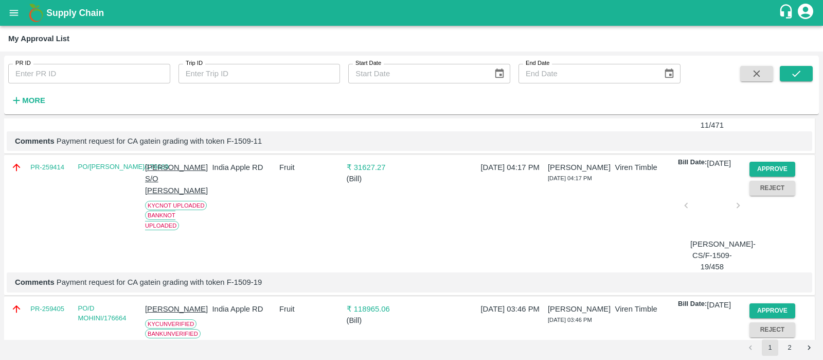
scroll to position [2019, 0]
click at [781, 35] on button "Approve" at bounding box center [773, 27] width 46 height 15
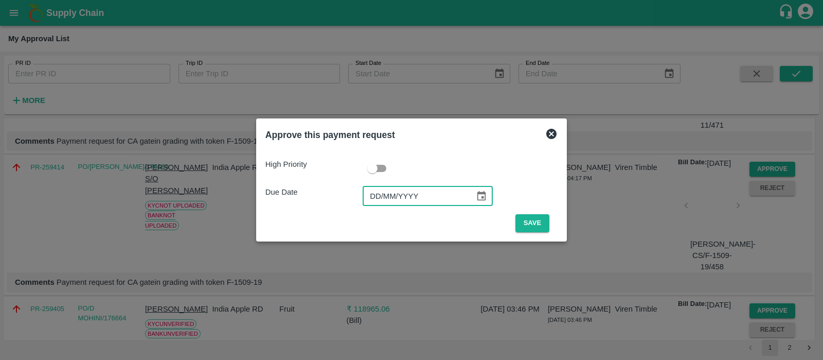
click at [374, 189] on input "DD/MM/YYYY" at bounding box center [415, 196] width 105 height 20
type input "[DATE]"
click at [527, 221] on button "Save" at bounding box center [533, 223] width 34 height 18
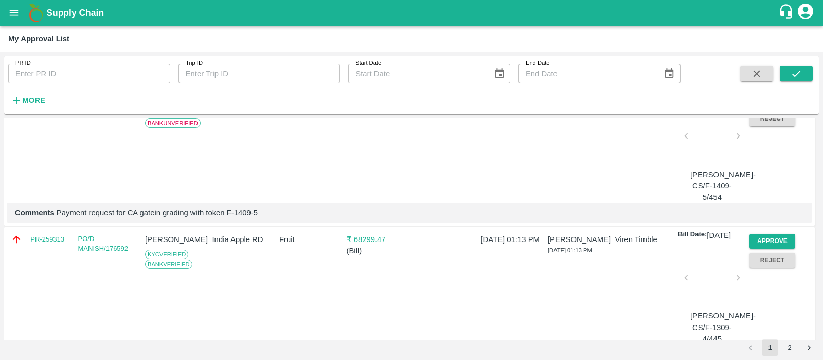
scroll to position [2089, 0]
click at [769, 106] on button "Approve" at bounding box center [773, 98] width 46 height 15
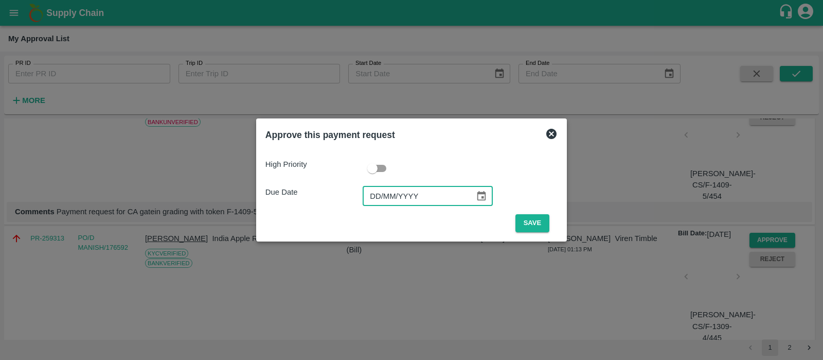
click at [372, 191] on input "DD/MM/YYYY" at bounding box center [415, 196] width 105 height 20
type input "[DATE]"
click at [540, 219] on button "Save" at bounding box center [533, 223] width 34 height 18
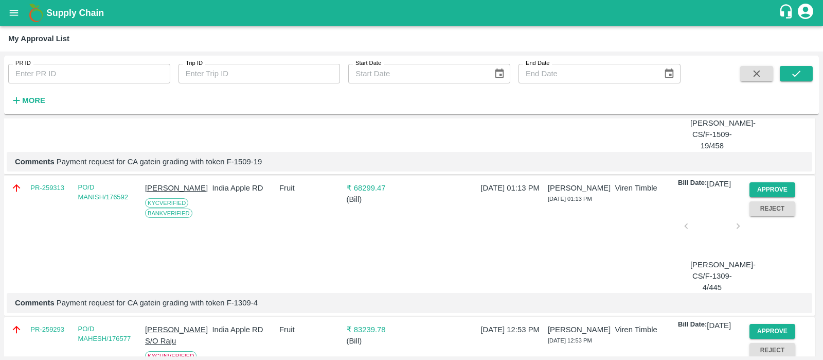
scroll to position [2118, 0]
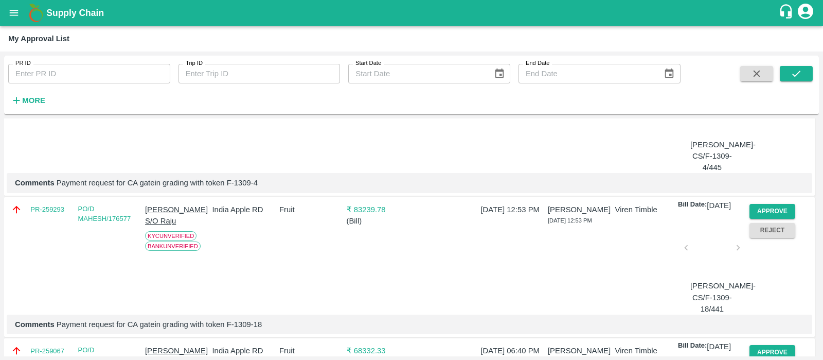
click at [774, 77] on button "Approve" at bounding box center [773, 69] width 46 height 15
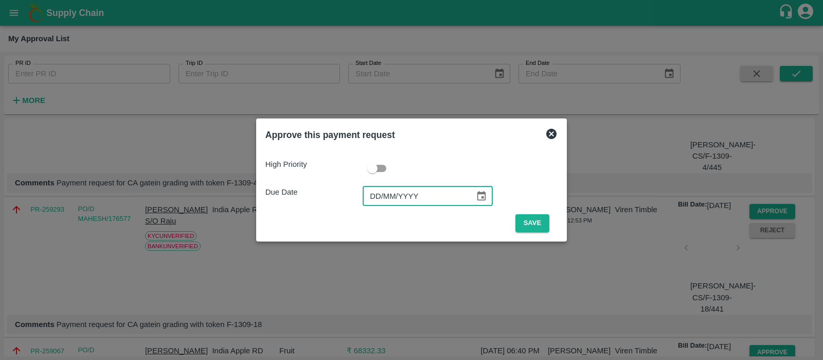
click at [380, 193] on input "DD/MM/YYYY" at bounding box center [415, 196] width 105 height 20
type input "[DATE]"
click at [531, 219] on button "Save" at bounding box center [533, 223] width 34 height 18
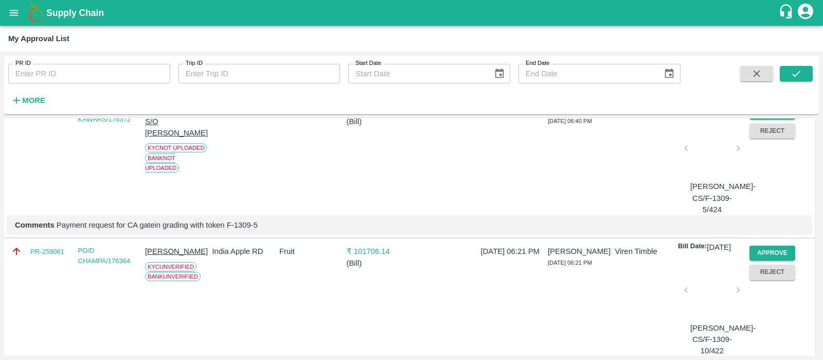
scroll to position [2186, 0]
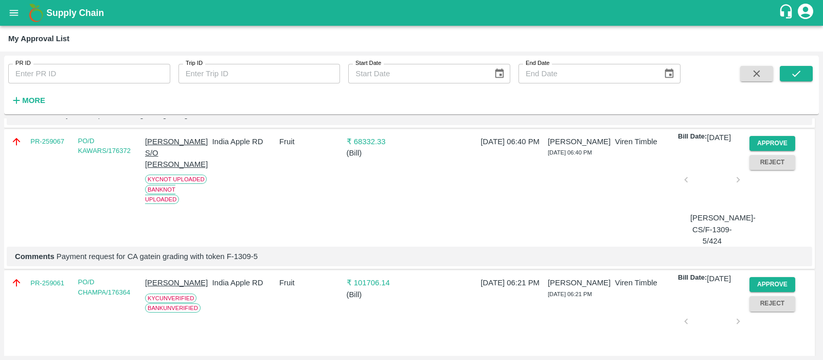
click at [770, 9] on button "Approve" at bounding box center [773, 1] width 46 height 15
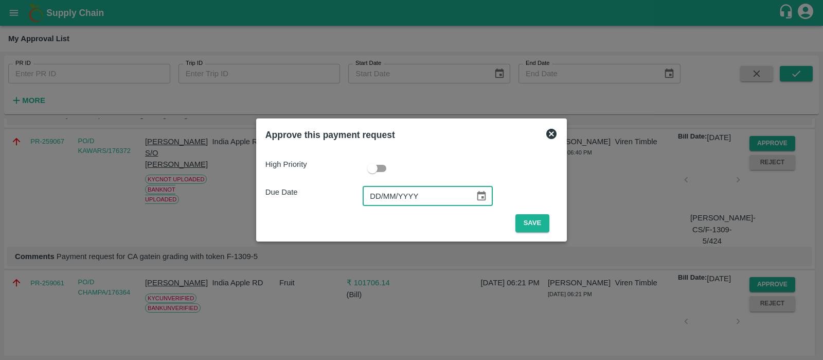
click at [379, 203] on input "DD/MM/YYYY" at bounding box center [415, 196] width 105 height 20
type input "[DATE]"
click at [523, 219] on button "Save" at bounding box center [533, 223] width 34 height 18
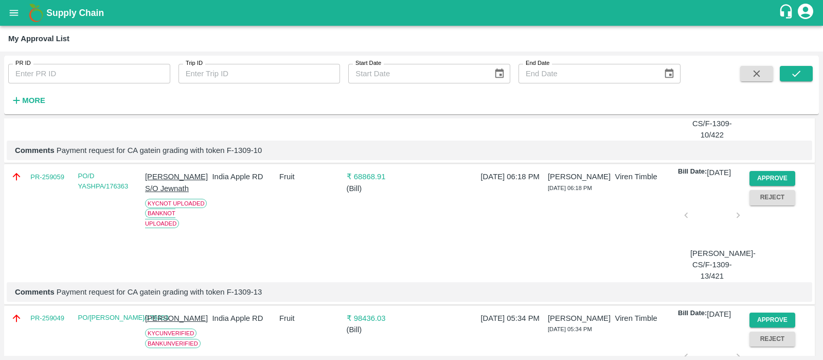
scroll to position [2292, 0]
click at [769, 44] on button "Approve" at bounding box center [773, 36] width 46 height 15
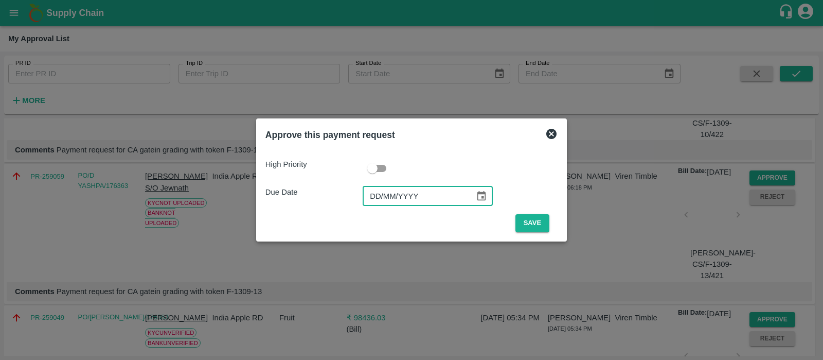
click at [377, 196] on input "DD/MM/YYYY" at bounding box center [415, 196] width 105 height 20
type input "[DATE]"
click at [538, 222] on button "Save" at bounding box center [533, 223] width 34 height 18
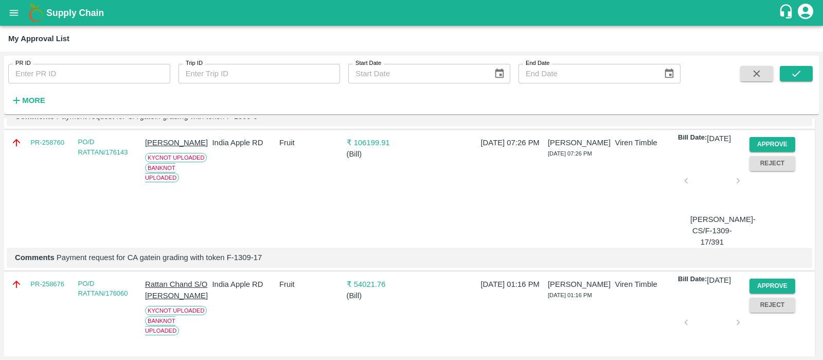
scroll to position [2478, 0]
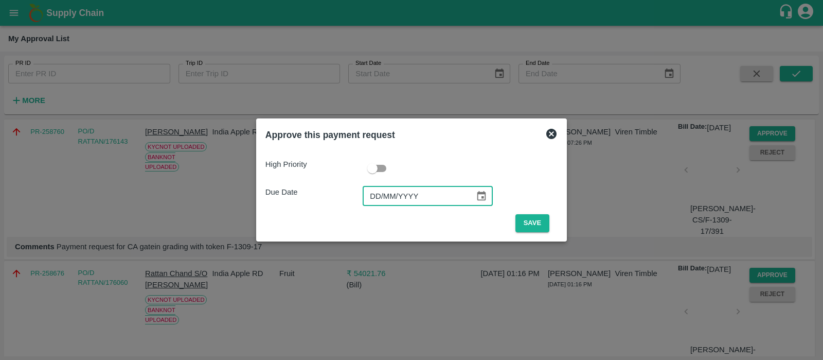
click at [380, 197] on input "DD/MM/YYYY" at bounding box center [415, 196] width 105 height 20
type input "[DATE]"
click at [538, 222] on button "Save" at bounding box center [533, 223] width 34 height 18
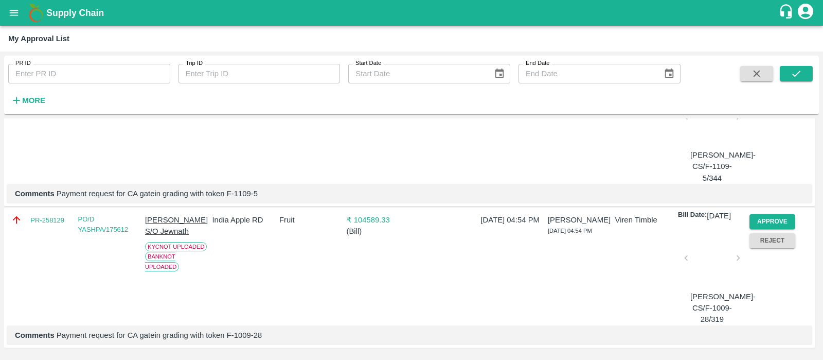
scroll to position [2863, 0]
click at [767, 86] on button "Approve" at bounding box center [773, 79] width 46 height 15
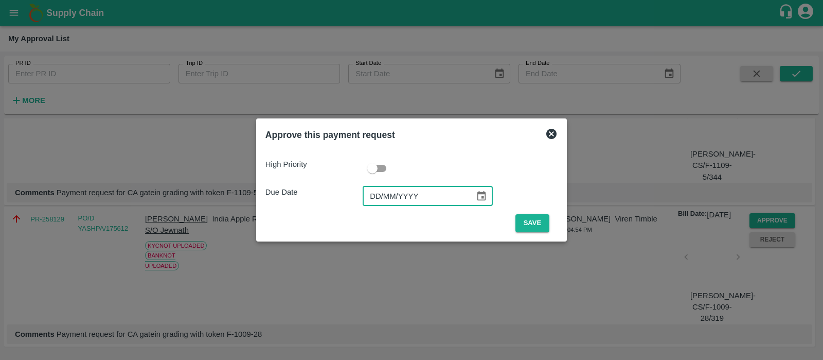
click at [375, 194] on input "DD/MM/YYYY" at bounding box center [415, 196] width 105 height 20
type input "[DATE]"
click at [530, 228] on button "Save" at bounding box center [533, 223] width 34 height 18
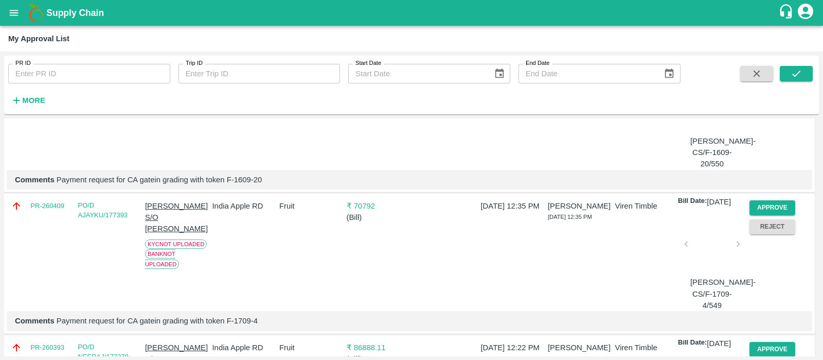
scroll to position [0, 0]
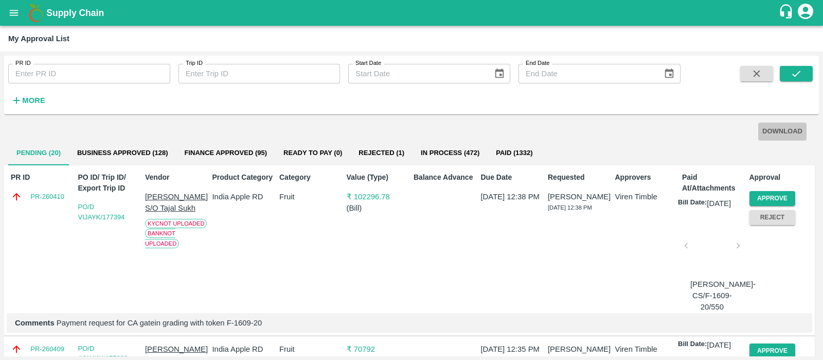
click at [785, 137] on button "DOWNLOAD" at bounding box center [782, 131] width 48 height 18
